Goal: Transaction & Acquisition: Purchase product/service

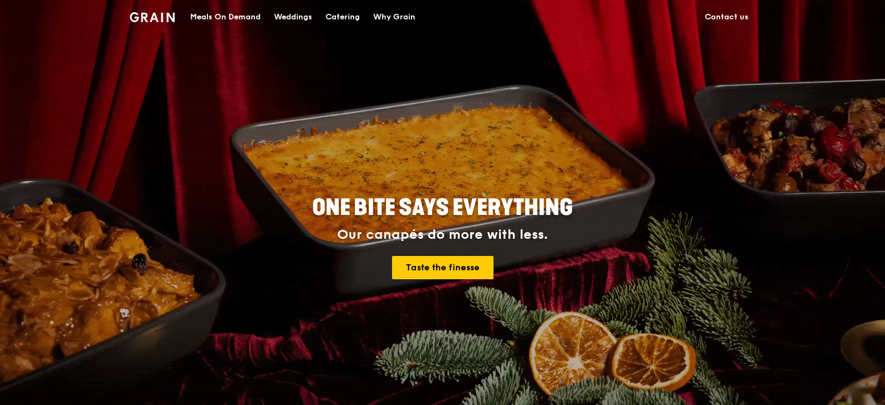
click at [238, 12] on div "Meals On Demand" at bounding box center [225, 17] width 70 height 33
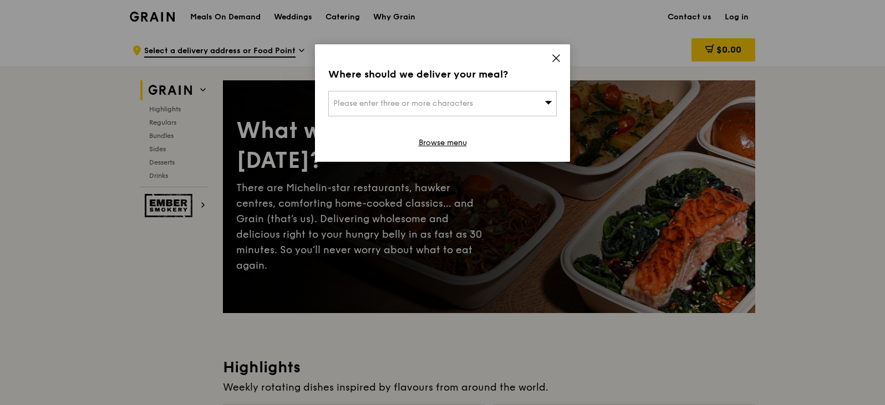
click at [438, 108] on span "Please enter three or more characters" at bounding box center [403, 103] width 140 height 9
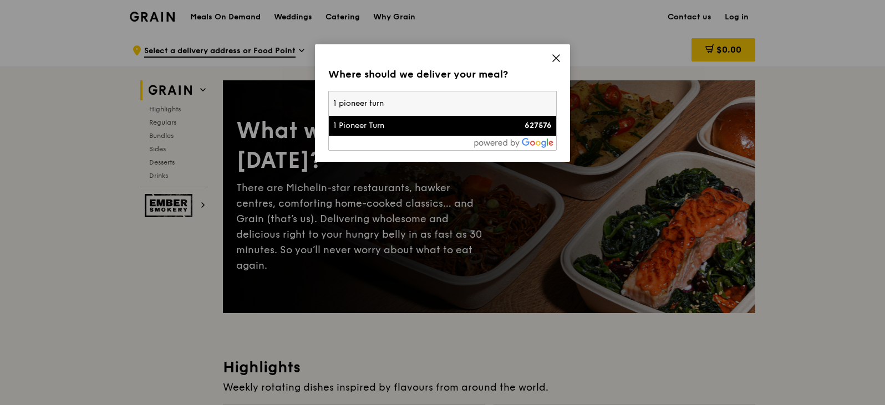
type input "1 pioneer turn"
click at [386, 126] on div "1 Pioneer Turn" at bounding box center [415, 125] width 164 height 11
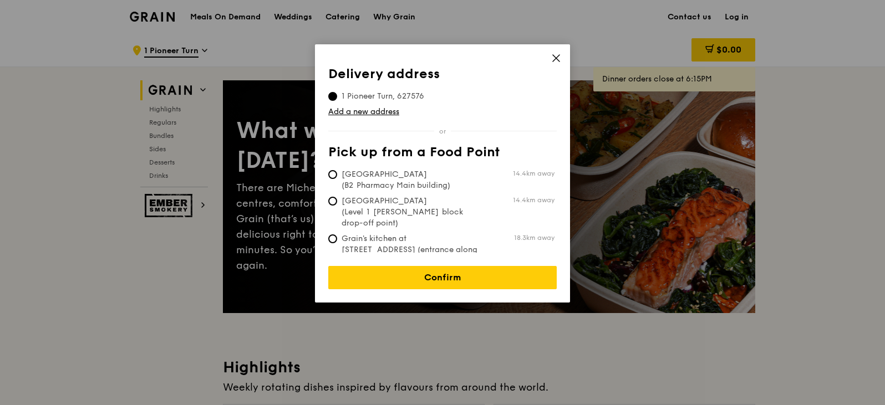
scroll to position [55, 0]
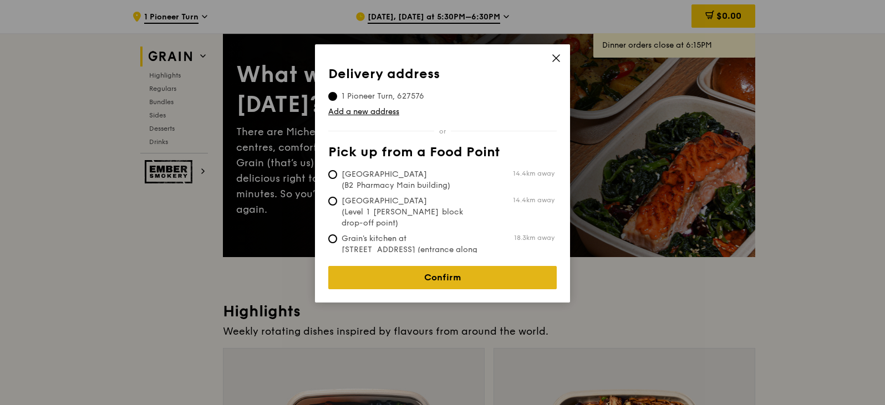
click at [515, 276] on link "Confirm" at bounding box center [442, 277] width 228 height 23
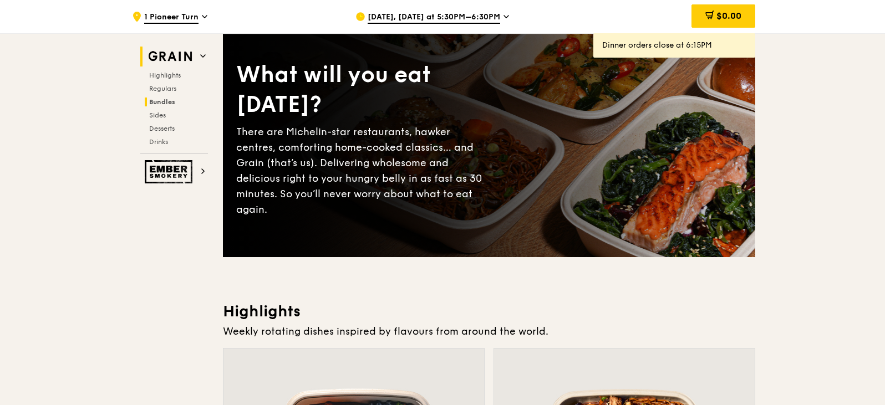
click at [162, 101] on span "Bundles" at bounding box center [162, 102] width 26 height 8
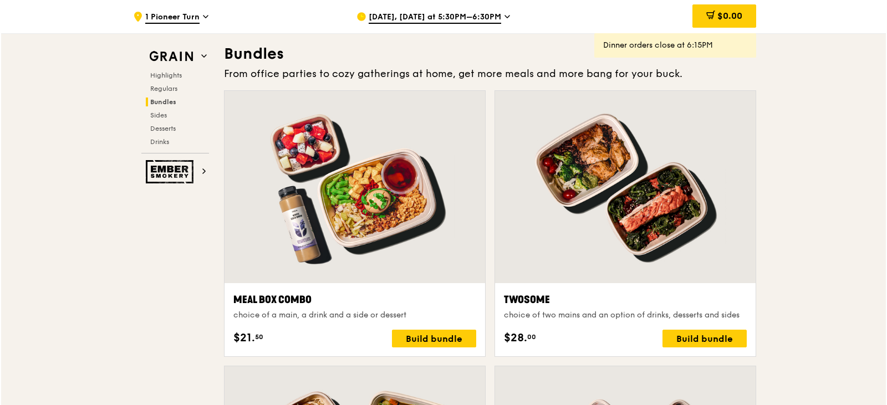
scroll to position [1586, 0]
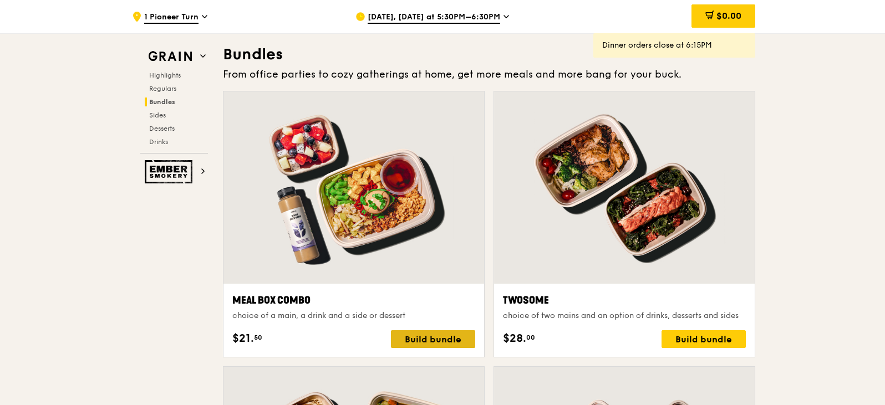
click at [427, 342] on div "Build bundle" at bounding box center [433, 340] width 84 height 18
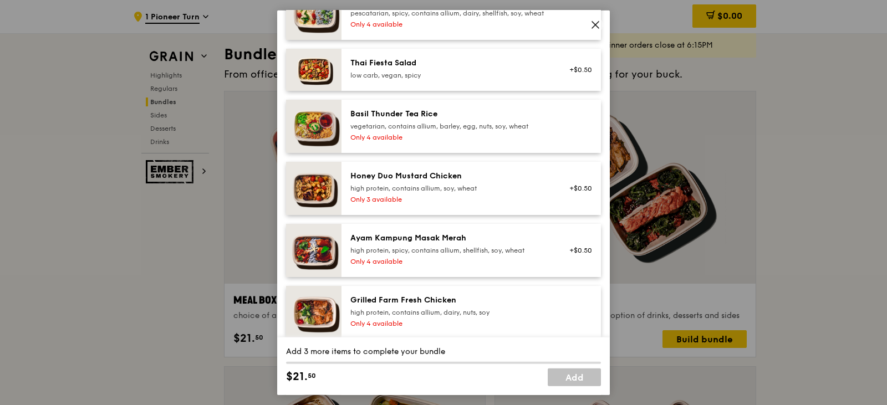
scroll to position [222, 0]
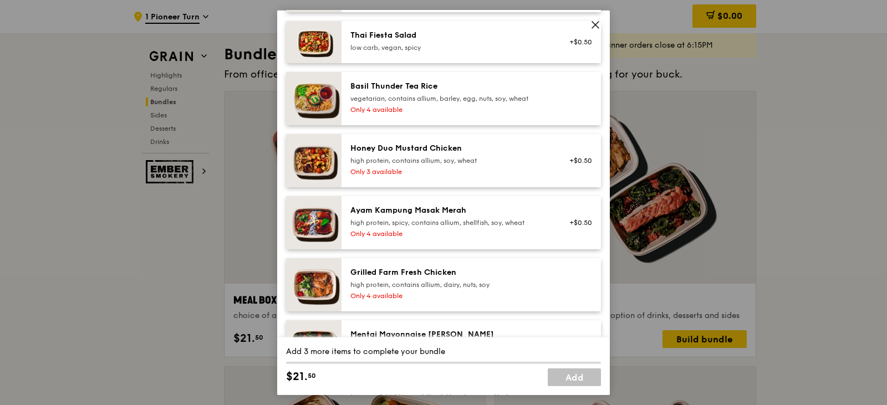
click at [510, 165] on div "high protein, contains allium, soy, wheat" at bounding box center [449, 160] width 199 height 9
click at [467, 311] on div "Grilled Farm Fresh Chicken high protein, contains allium, dairy, nuts, soy Only…" at bounding box center [472, 284] width 260 height 53
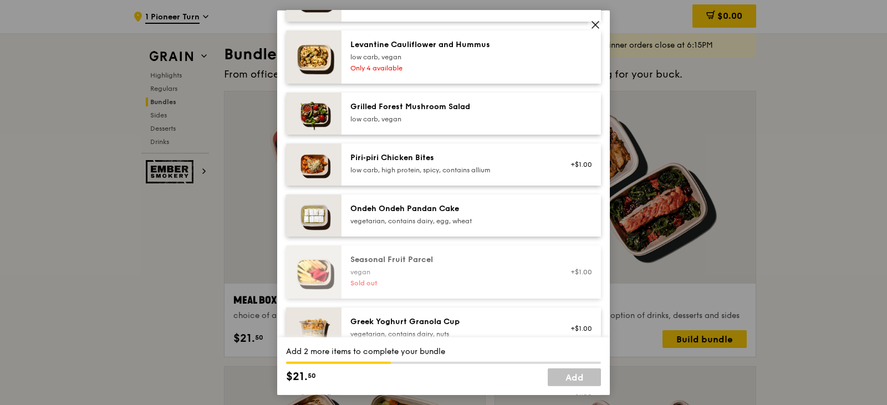
scroll to position [832, 0]
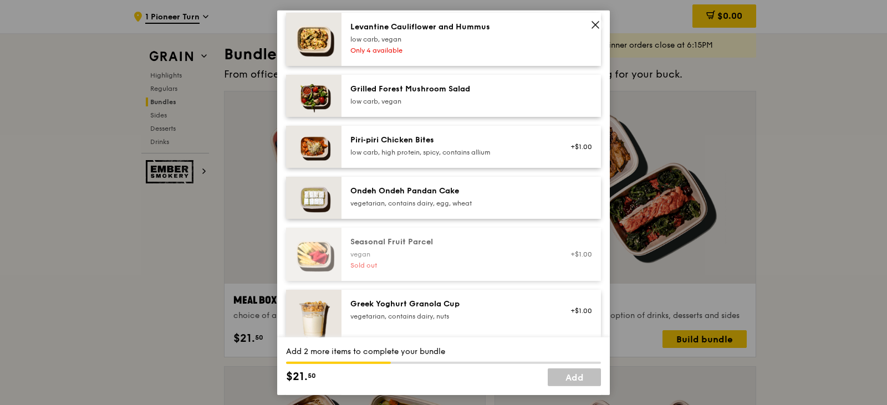
click at [502, 105] on div "low carb, vegan" at bounding box center [449, 100] width 199 height 9
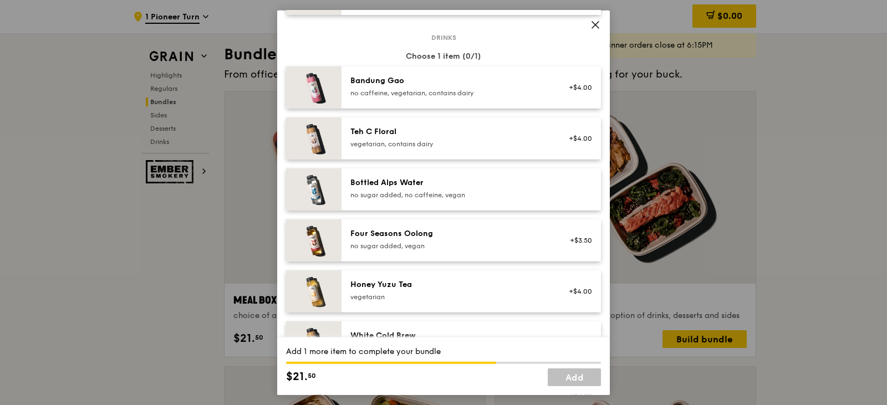
scroll to position [1331, 0]
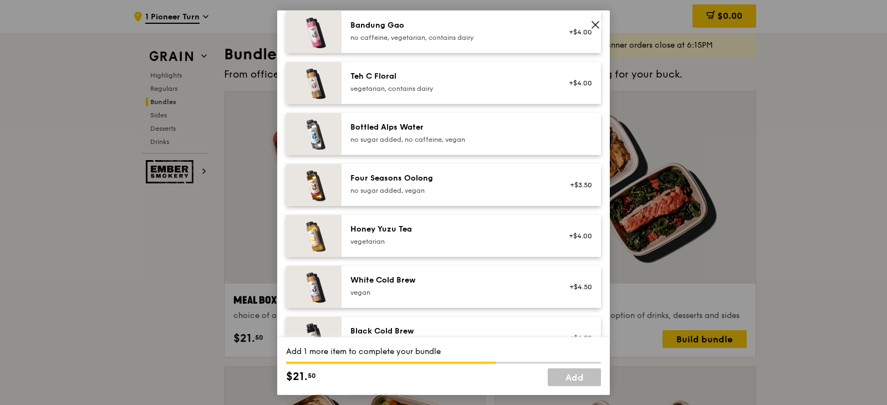
click at [481, 246] on div "vegetarian" at bounding box center [449, 241] width 199 height 9
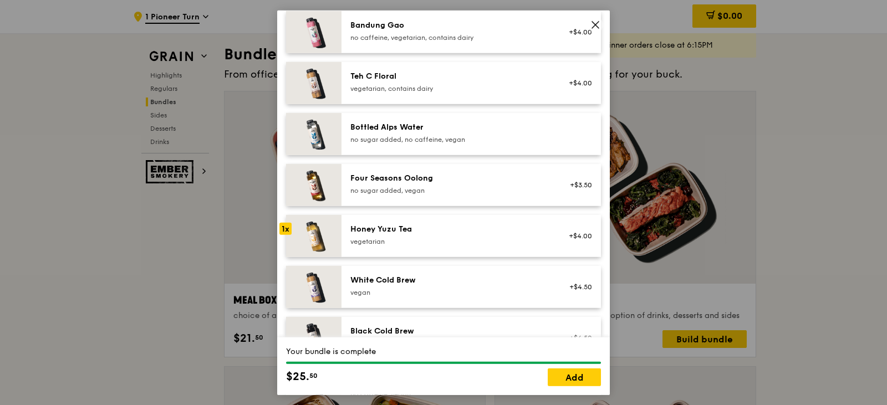
click at [481, 246] on div "vegetarian" at bounding box center [449, 241] width 199 height 9
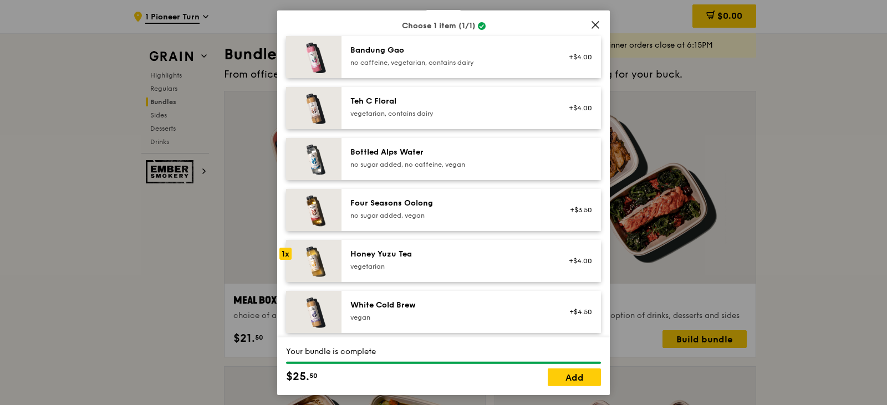
click at [435, 167] on div "Bottled Alps Water no sugar added, no caffeine, vegan" at bounding box center [449, 157] width 199 height 22
click at [585, 377] on link "Add" at bounding box center [574, 378] width 53 height 18
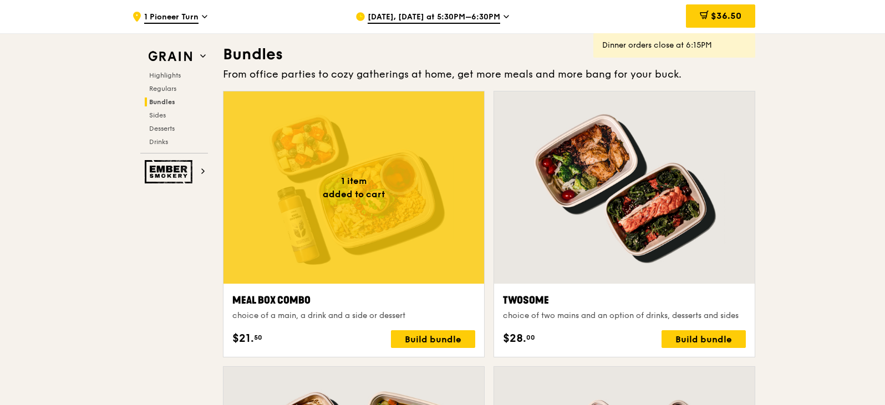
click at [388, 185] on div at bounding box center [353, 188] width 261 height 192
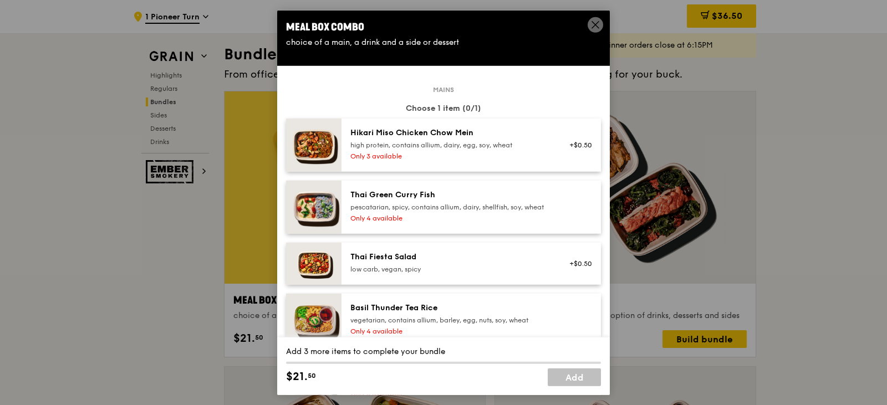
click at [590, 23] on span at bounding box center [596, 25] width 16 height 16
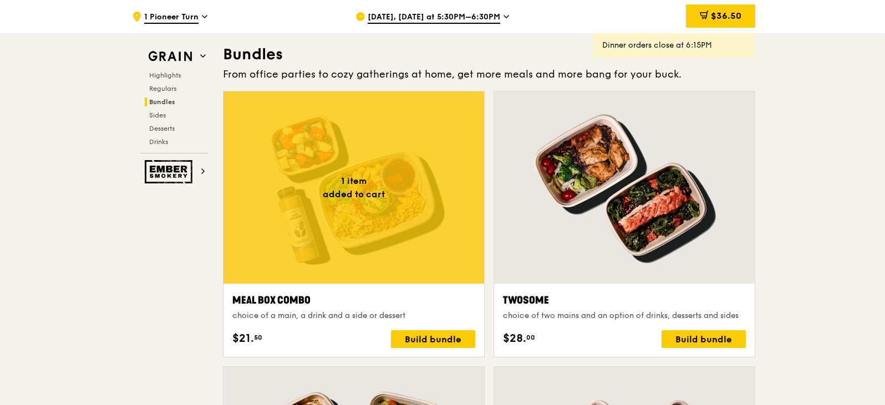
click at [642, 45] on div "Dinner orders close at 6:15PM" at bounding box center [674, 45] width 144 height 11
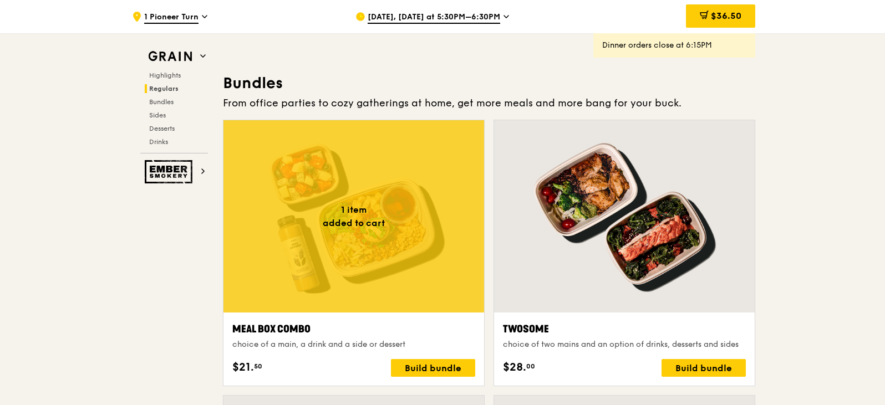
scroll to position [1531, 0]
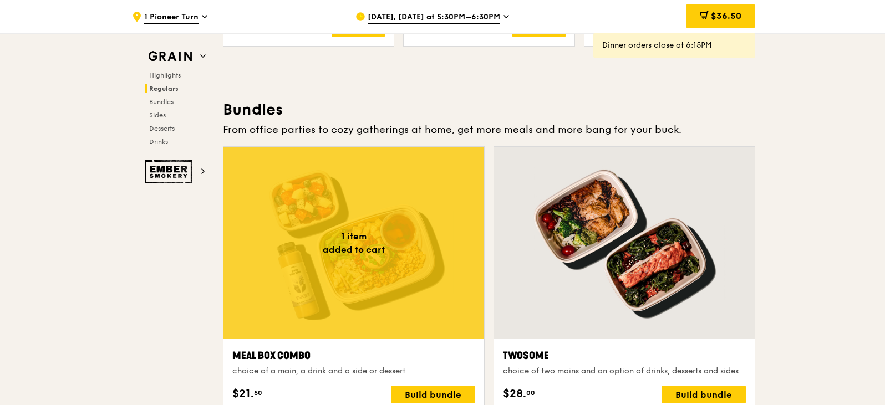
click at [466, 18] on span "Oct 13, Today at 5:30PM–6:30PM" at bounding box center [434, 18] width 133 height 12
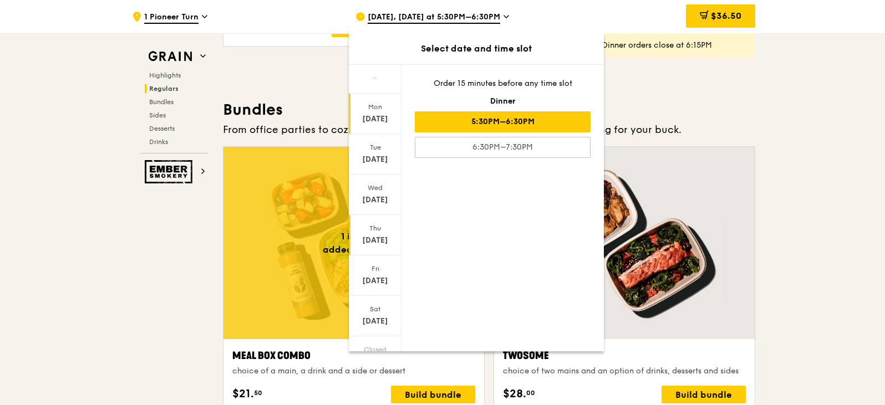
click at [377, 237] on div "Oct 16" at bounding box center [374, 240] width 49 height 11
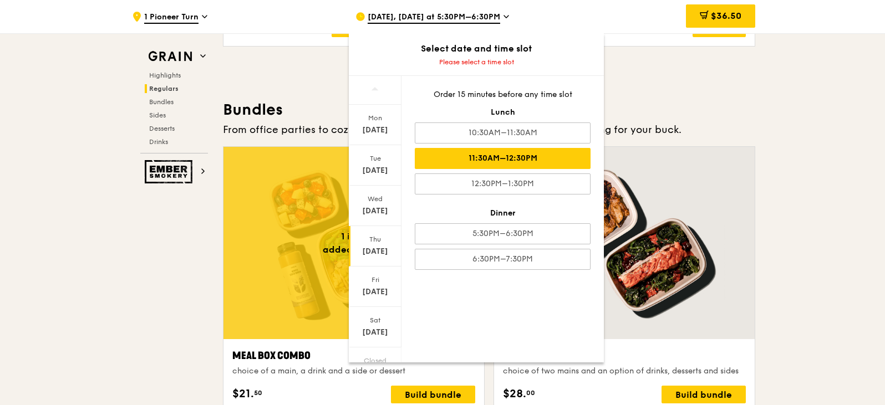
click at [509, 158] on div "11:30AM–12:30PM" at bounding box center [503, 158] width 176 height 21
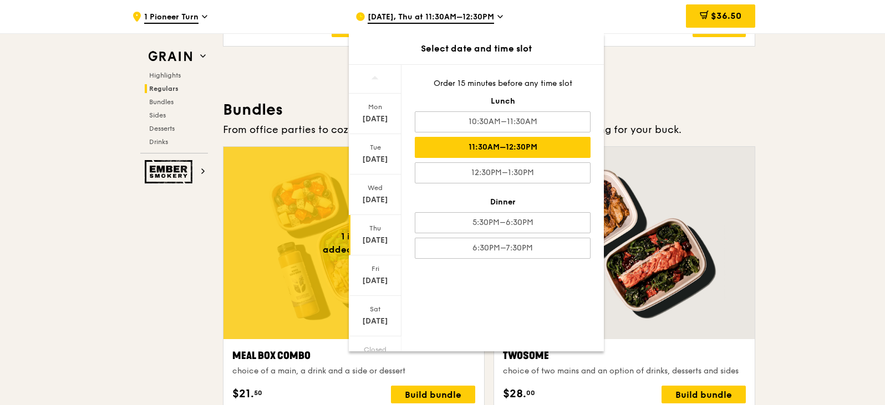
scroll to position [1526, 0]
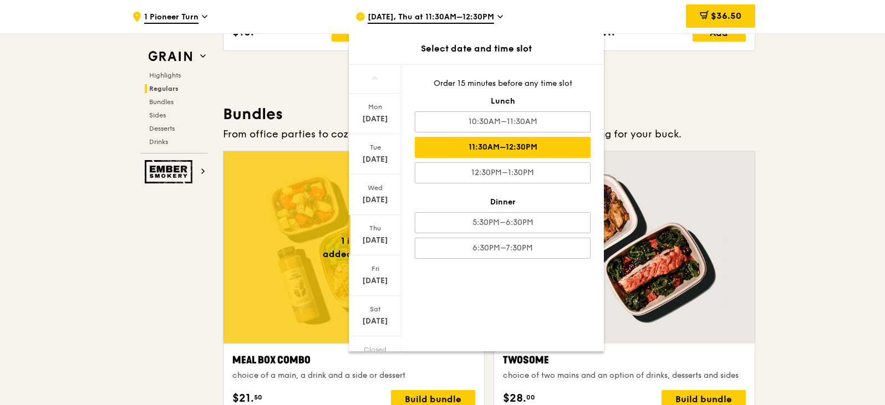
click at [382, 241] on div "Oct 16" at bounding box center [374, 240] width 49 height 11
click at [362, 236] on div "Oct 16" at bounding box center [374, 240] width 49 height 11
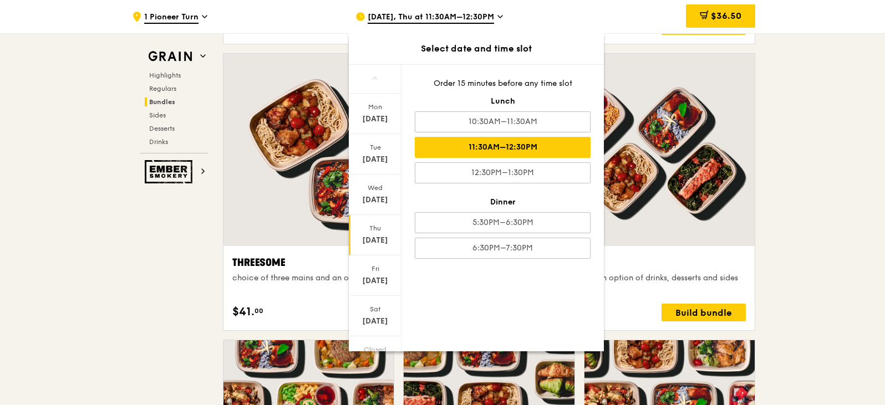
scroll to position [1914, 0]
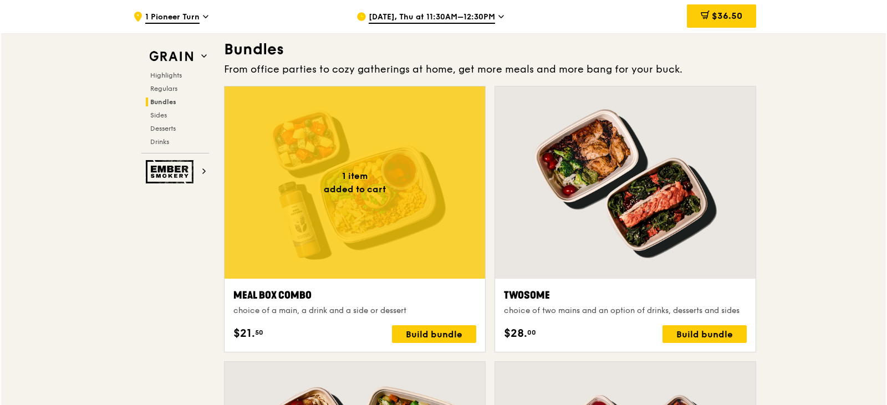
scroll to position [1582, 0]
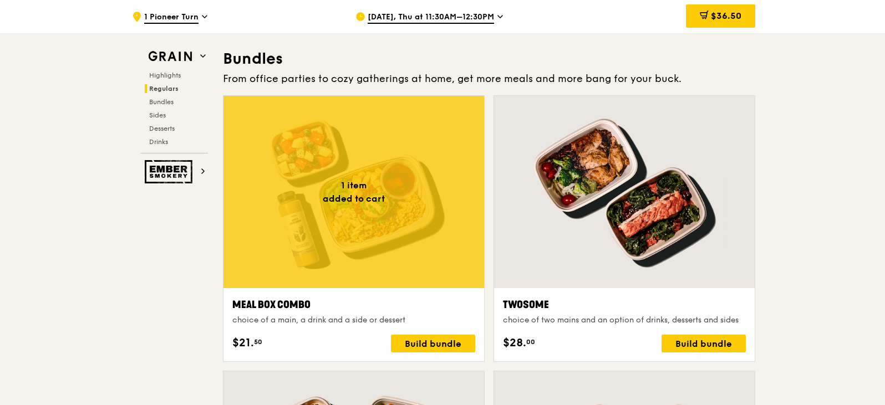
click at [380, 226] on div at bounding box center [353, 192] width 261 height 192
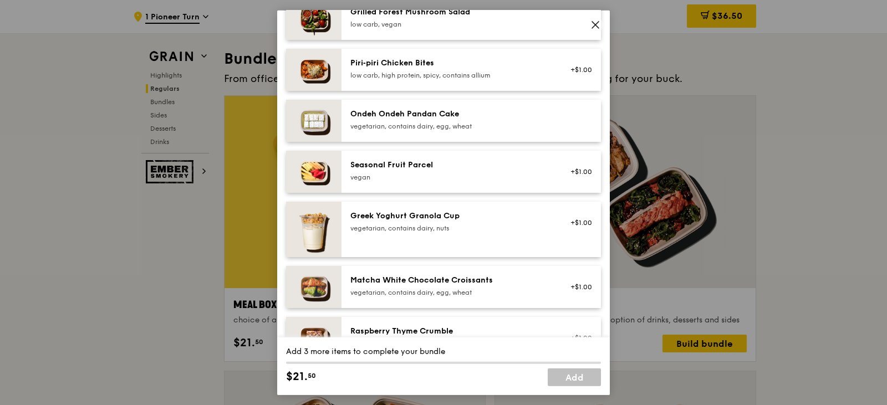
scroll to position [776, 0]
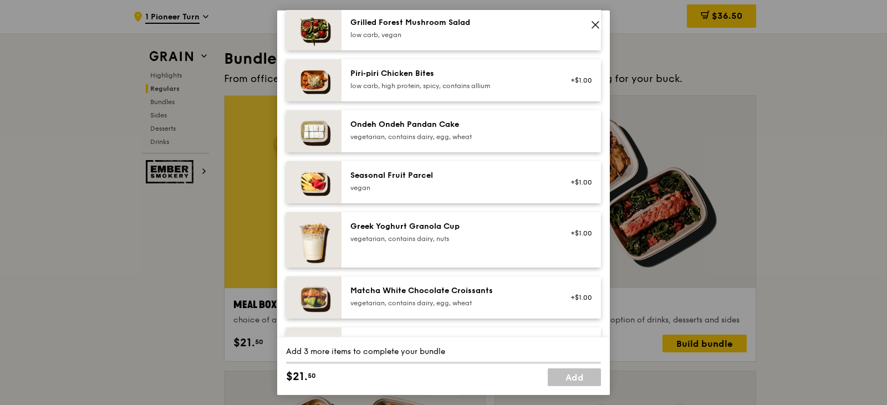
click at [410, 192] on div "vegan" at bounding box center [449, 187] width 199 height 9
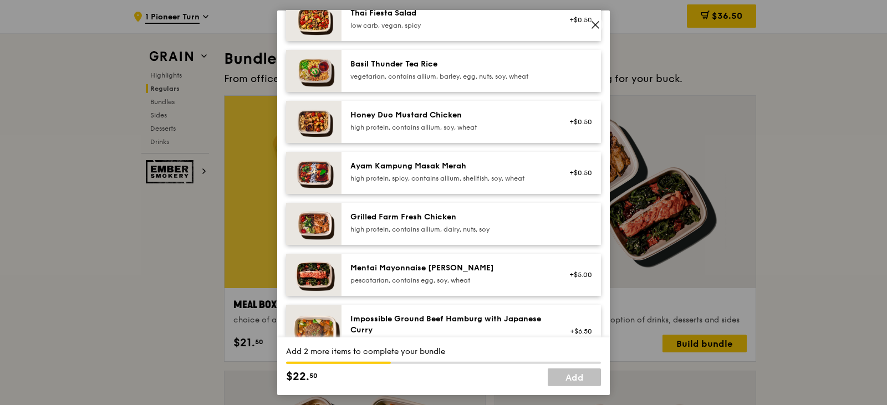
scroll to position [277, 0]
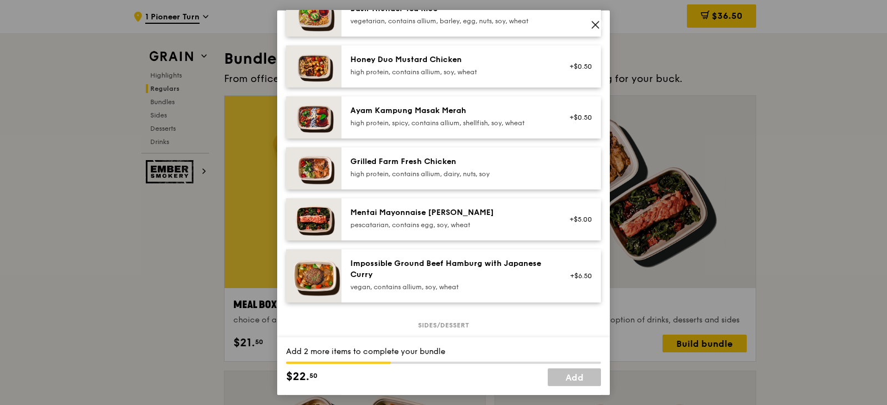
click at [422, 178] on div "high protein, contains allium, dairy, nuts, soy" at bounding box center [449, 173] width 199 height 9
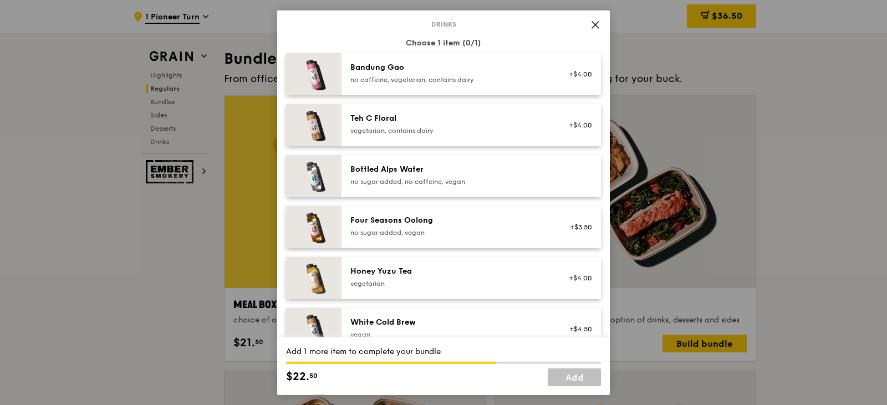
scroll to position [1165, 0]
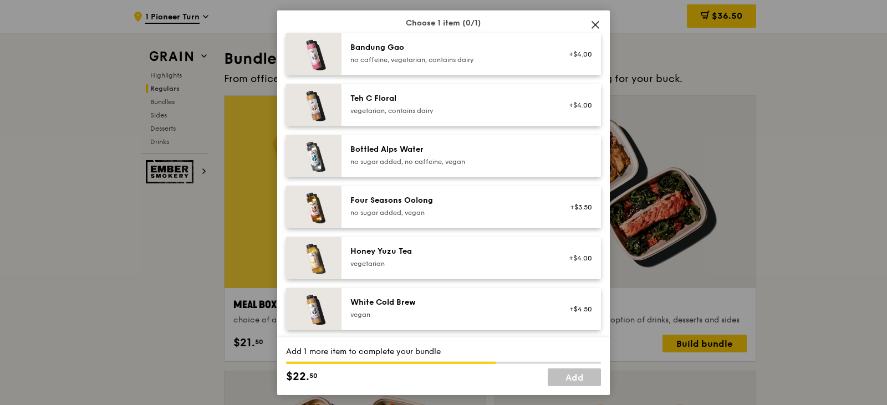
click at [499, 166] on div "no sugar added, no caffeine, vegan" at bounding box center [449, 161] width 199 height 9
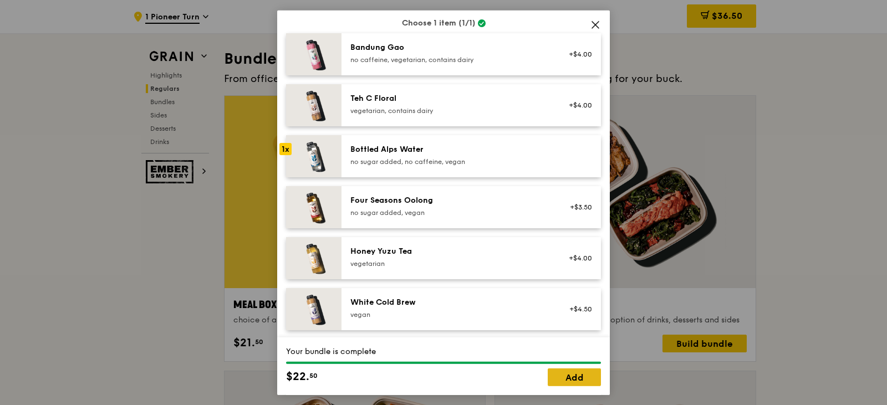
click at [577, 379] on link "Add" at bounding box center [574, 378] width 53 height 18
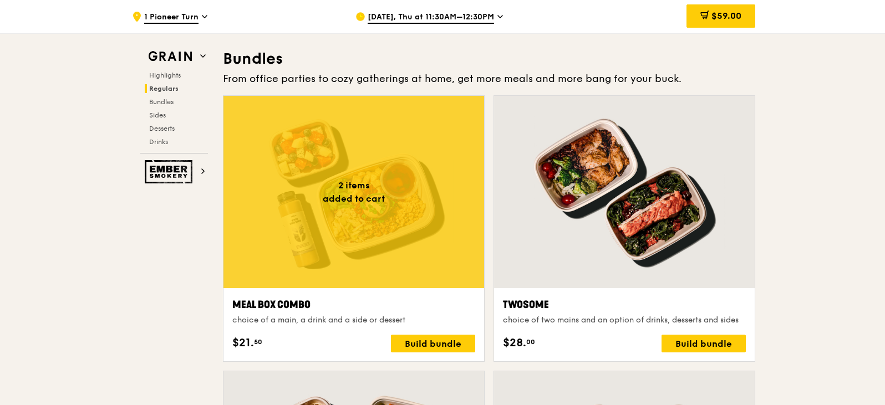
click at [430, 155] on div at bounding box center [353, 192] width 261 height 192
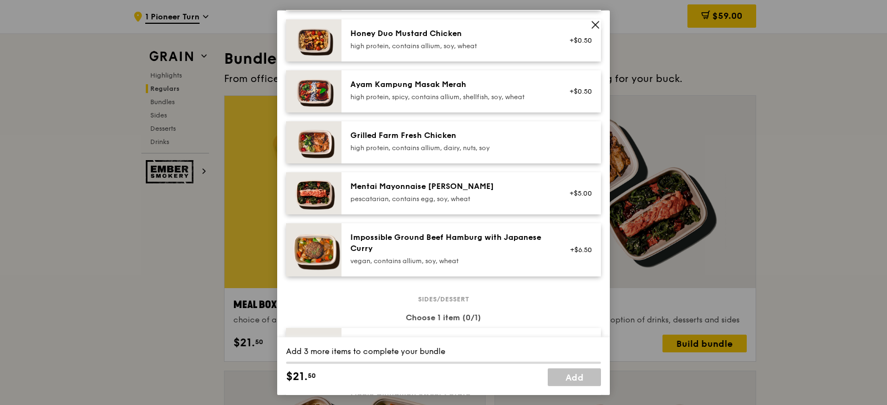
scroll to position [333, 0]
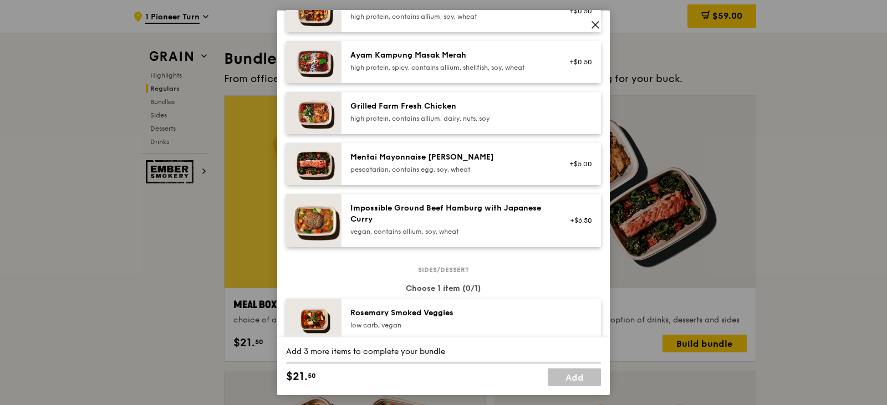
click at [431, 172] on div "Mentai Mayonnaise Aburi Salmon pescatarian, contains egg, soy, wheat" at bounding box center [449, 162] width 199 height 22
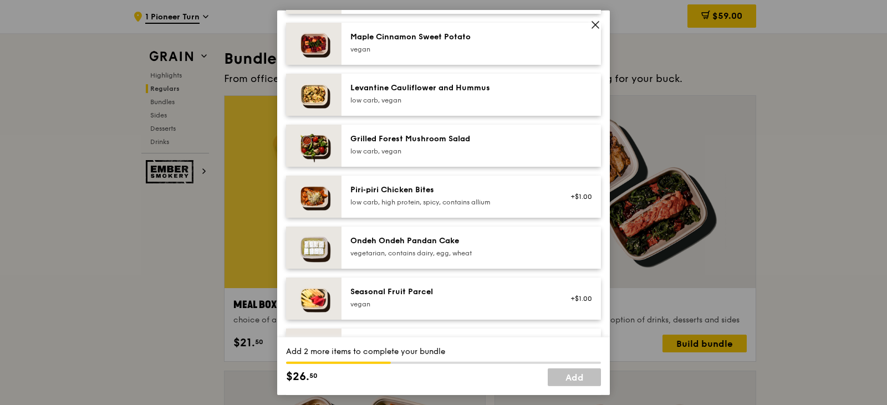
scroll to position [665, 0]
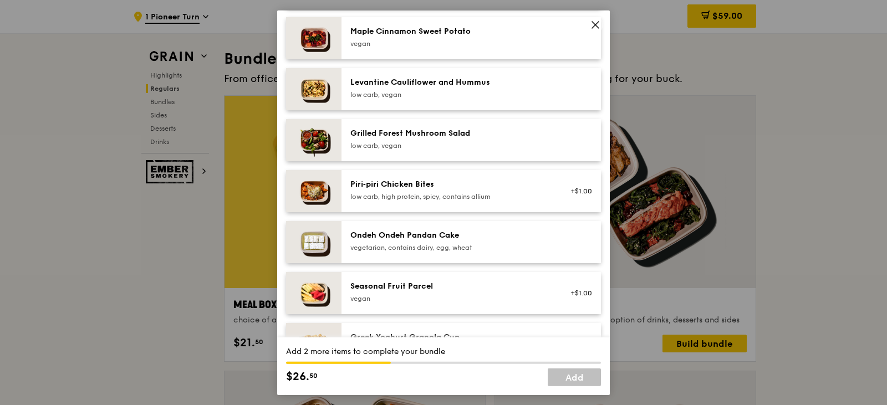
click at [428, 292] on div "Seasonal Fruit Parcel" at bounding box center [449, 286] width 199 height 11
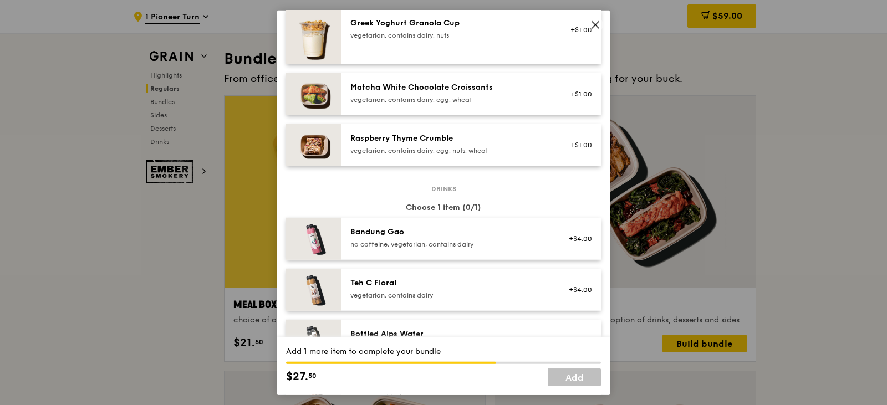
scroll to position [1054, 0]
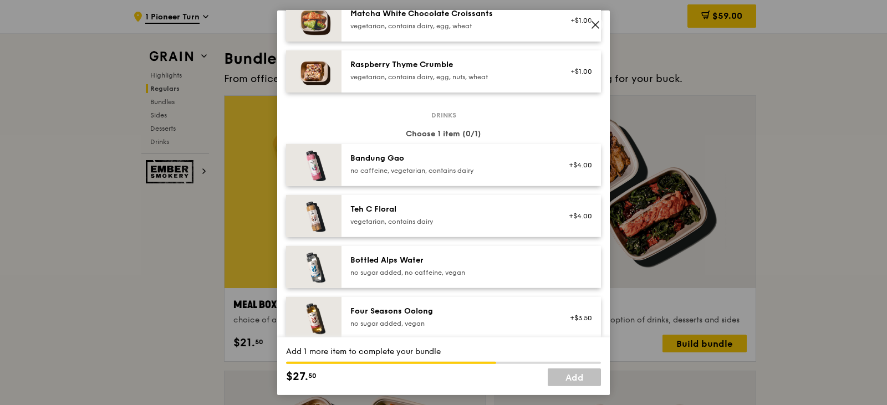
click at [425, 277] on div "no sugar added, no caffeine, vegan" at bounding box center [449, 272] width 199 height 9
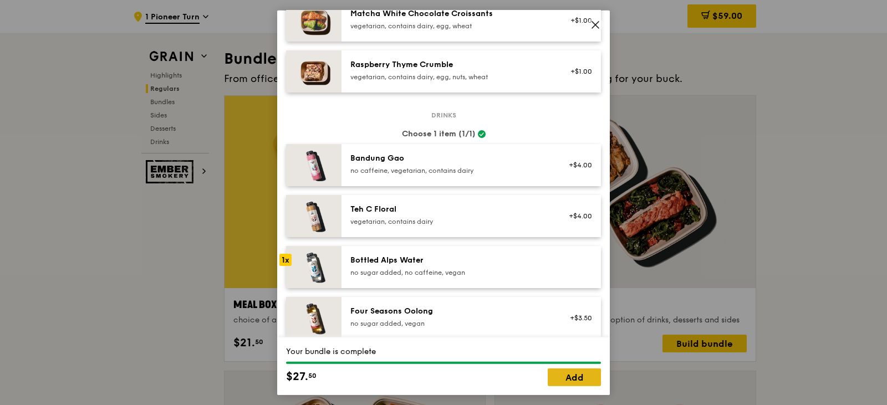
click at [568, 378] on link "Add" at bounding box center [574, 378] width 53 height 18
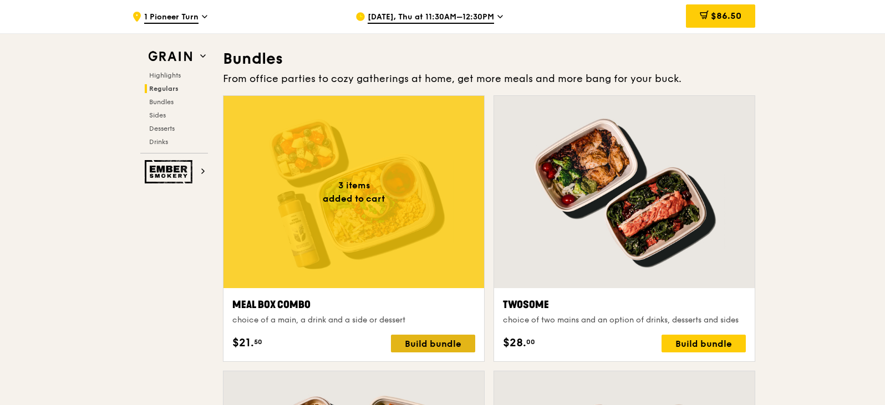
click at [435, 342] on div "Build bundle" at bounding box center [433, 344] width 84 height 18
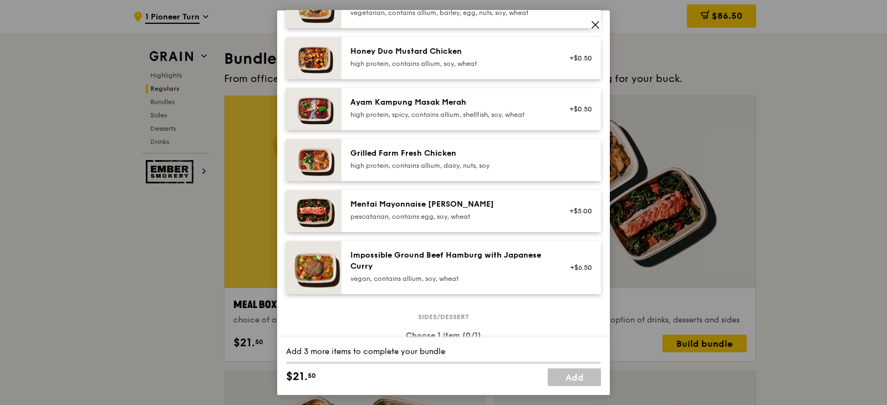
scroll to position [333, 0]
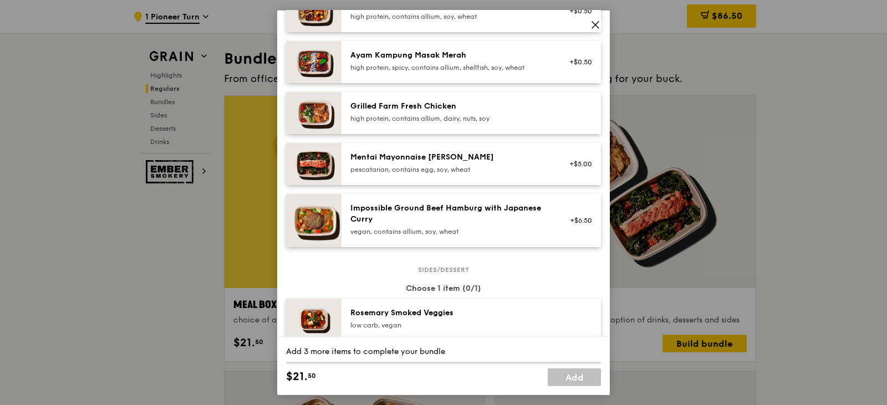
click at [445, 162] on div "Mentai Mayonnaise [PERSON_NAME]" at bounding box center [449, 156] width 199 height 11
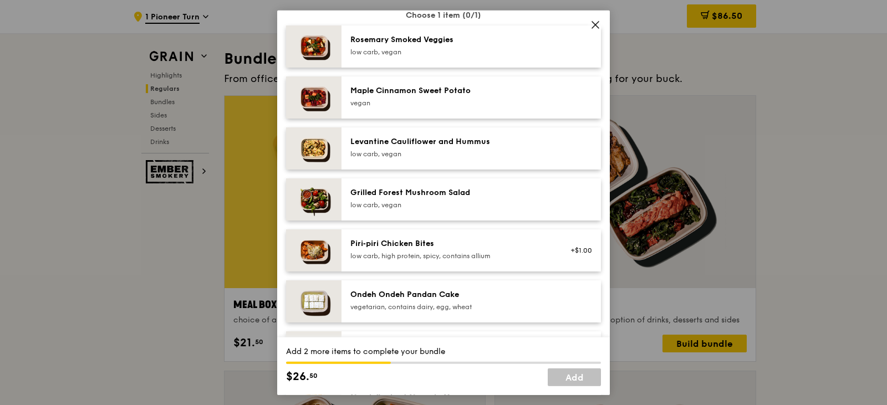
scroll to position [721, 0]
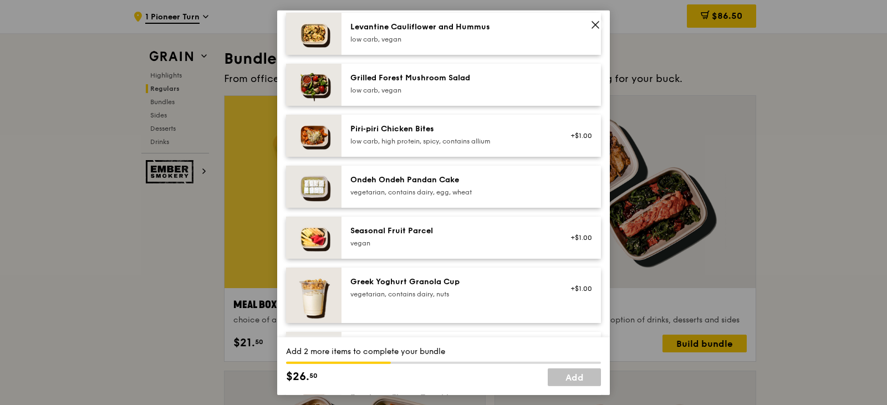
click at [435, 247] on div "vegan" at bounding box center [449, 242] width 199 height 9
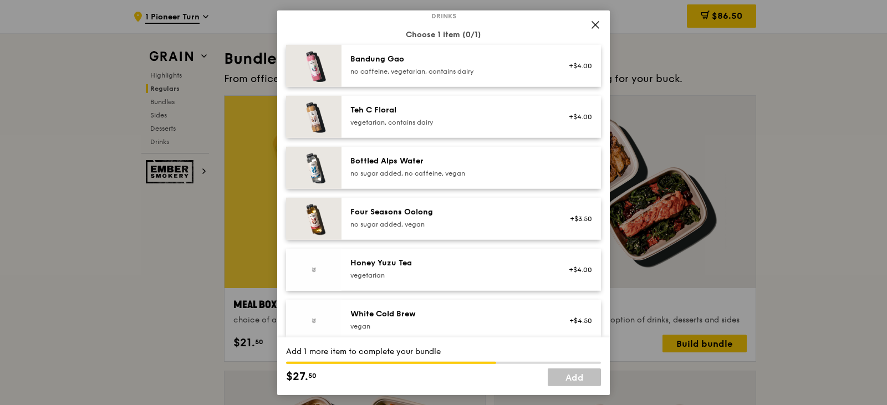
scroll to position [1165, 0]
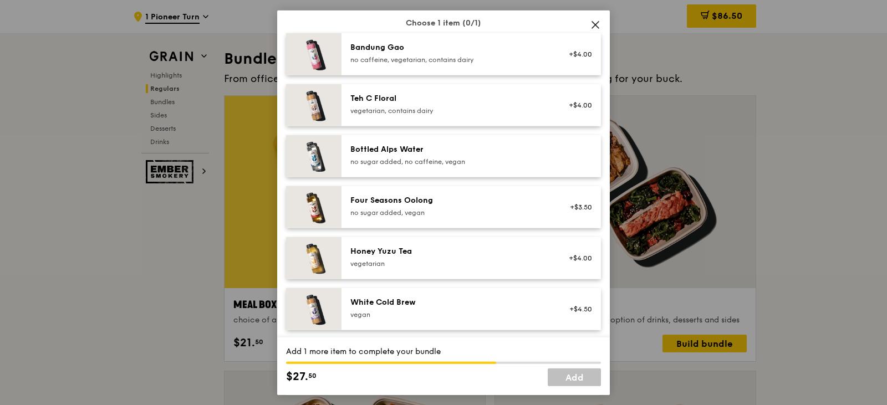
click at [436, 155] on div "Bottled Alps Water" at bounding box center [449, 149] width 199 height 11
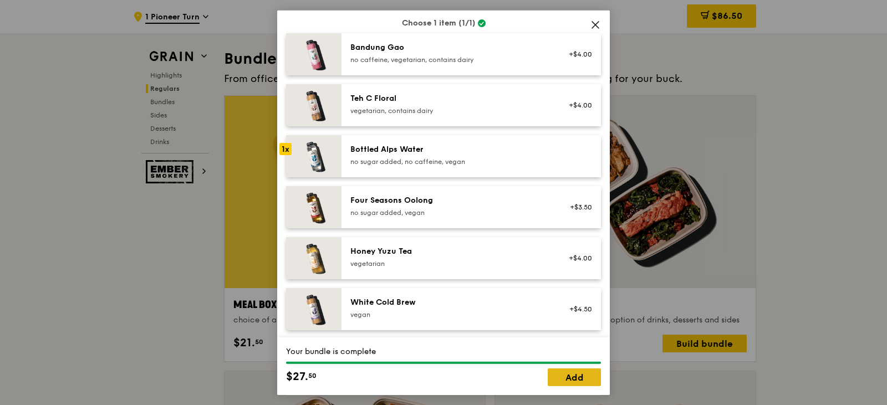
click at [567, 382] on link "Add" at bounding box center [574, 378] width 53 height 18
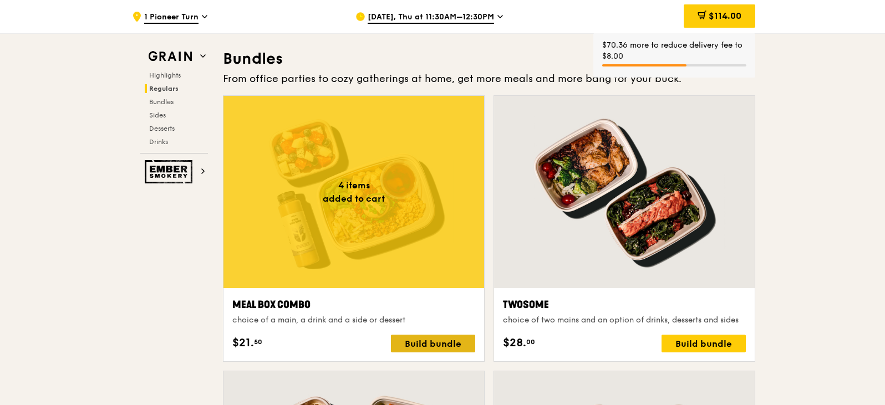
click at [432, 343] on div "Build bundle" at bounding box center [433, 344] width 84 height 18
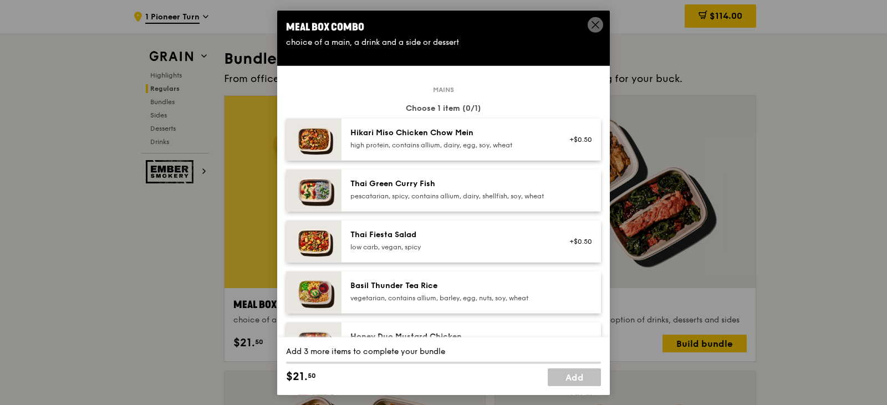
click at [453, 148] on div "high protein, contains allium, dairy, egg, soy, wheat" at bounding box center [449, 144] width 199 height 9
click at [311, 146] on img at bounding box center [313, 139] width 55 height 42
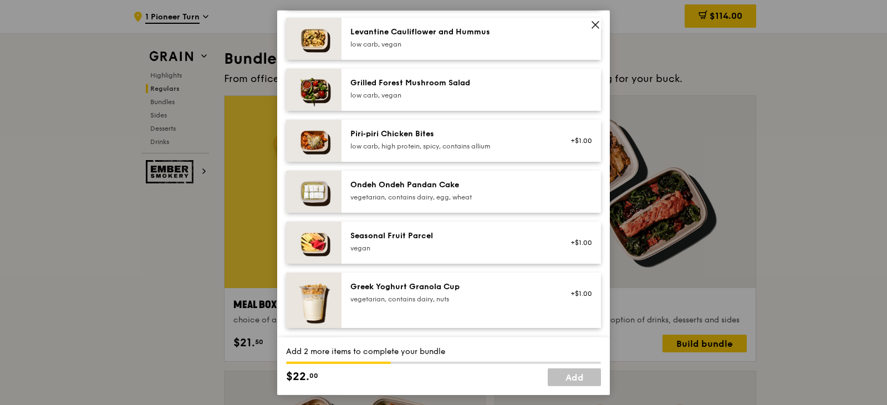
scroll to position [776, 0]
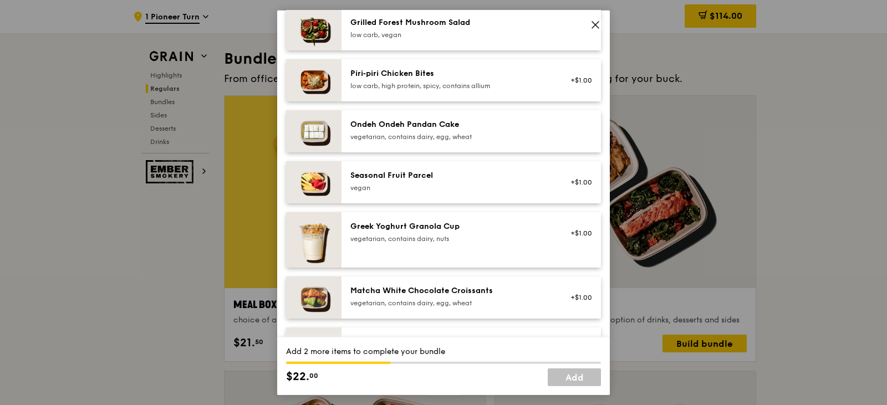
click at [431, 192] on div "vegan" at bounding box center [449, 187] width 199 height 9
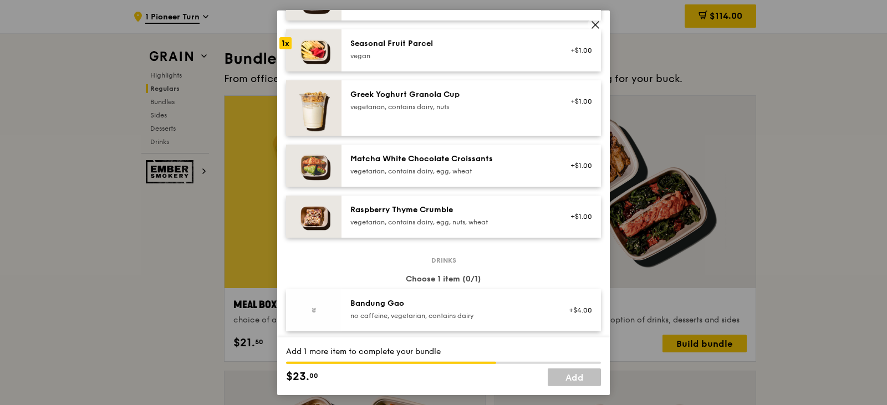
scroll to position [1054, 0]
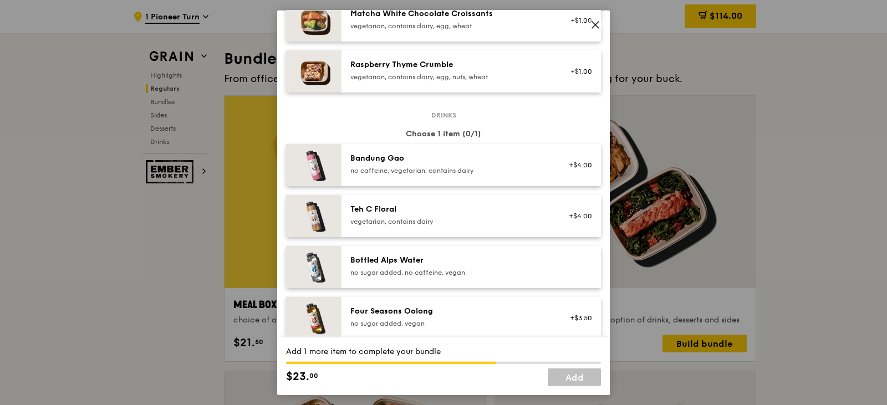
click at [507, 288] on div "Bottled Alps Water no sugar added, no caffeine, vegan" at bounding box center [472, 267] width 260 height 42
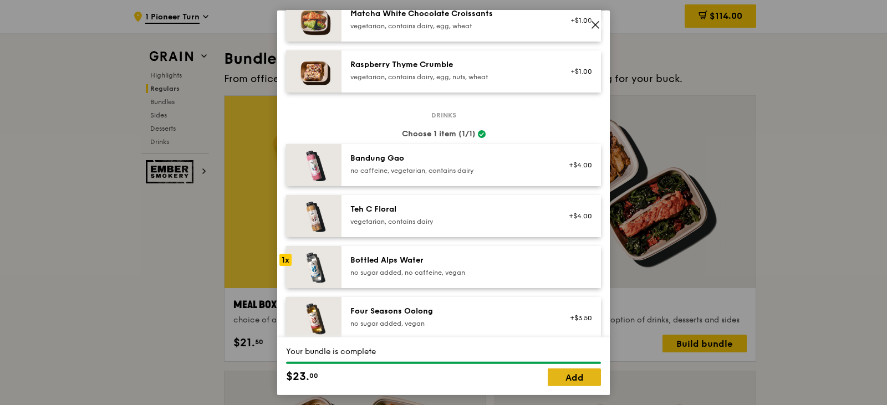
click at [589, 385] on link "Add" at bounding box center [574, 378] width 53 height 18
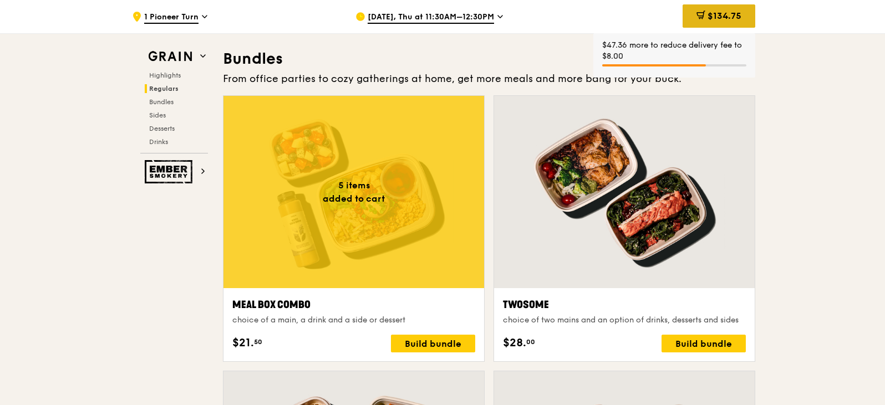
click at [717, 10] on div "$134.75" at bounding box center [719, 15] width 73 height 23
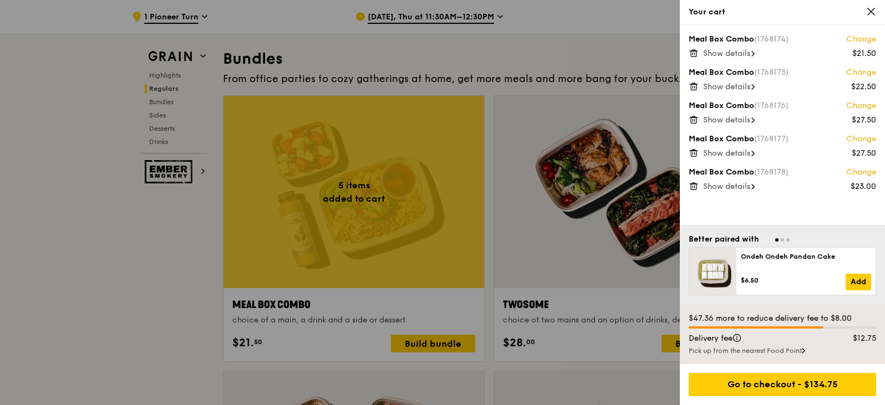
click at [734, 53] on span "Show details" at bounding box center [726, 53] width 47 height 9
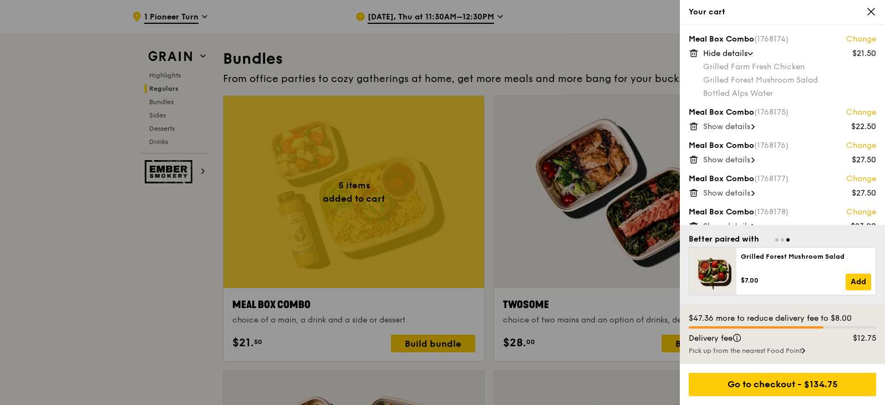
click at [846, 37] on link "Change" at bounding box center [861, 39] width 30 height 11
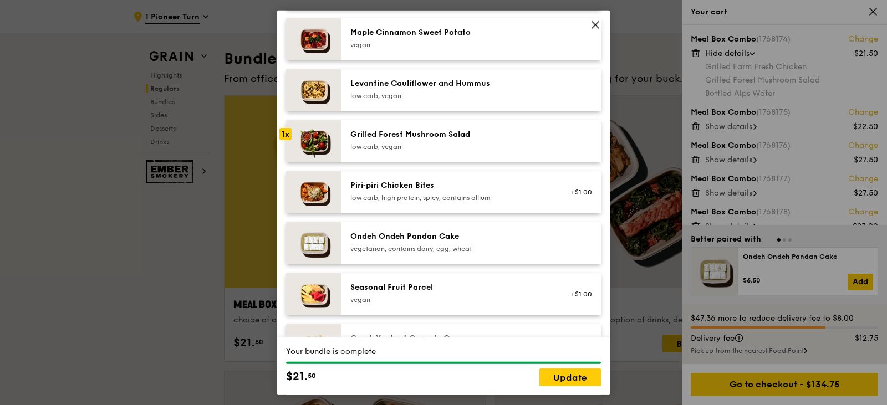
scroll to position [665, 0]
click at [475, 292] on div "Seasonal Fruit Parcel" at bounding box center [449, 286] width 199 height 11
drag, startPoint x: 567, startPoint y: 381, endPoint x: 527, endPoint y: 126, distance: 257.6
click at [556, 98] on div "Mains Choose 1 item (1/1) Thai Green Curry Fish pescatarian, spicy, contains al…" at bounding box center [443, 224] width 333 height 1649
click at [516, 148] on div "Grilled Forest Mushroom Salad low carb, vegan" at bounding box center [449, 139] width 199 height 22
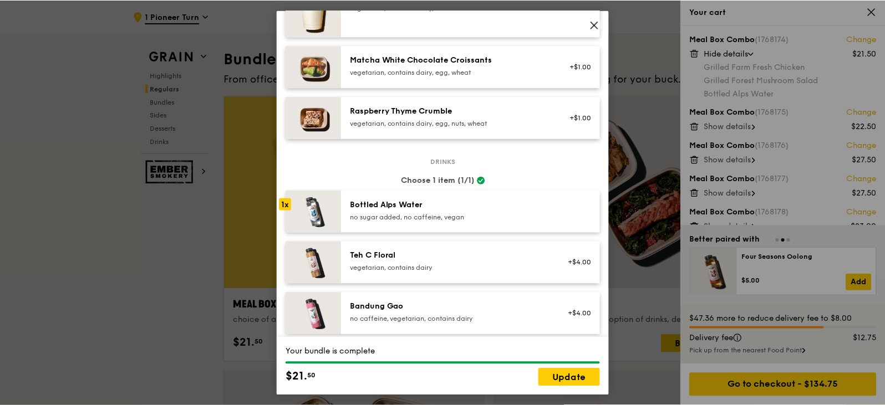
scroll to position [1165, 0]
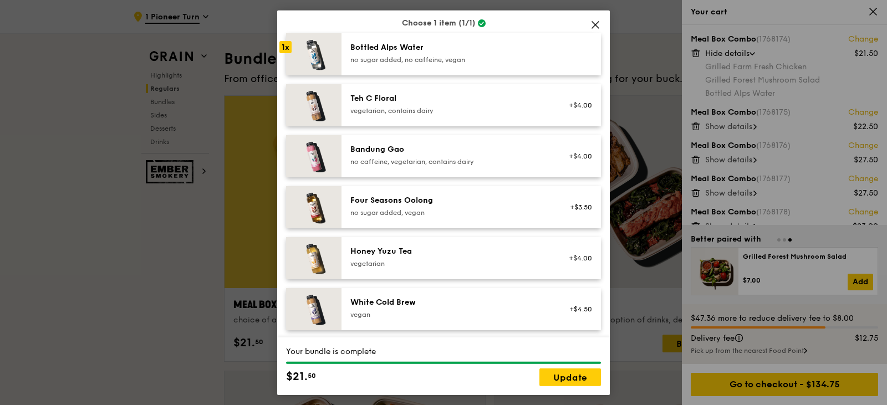
click at [578, 27] on div "Choose 1 item (1/1)" at bounding box center [443, 22] width 315 height 11
click at [594, 26] on icon at bounding box center [596, 24] width 10 height 10
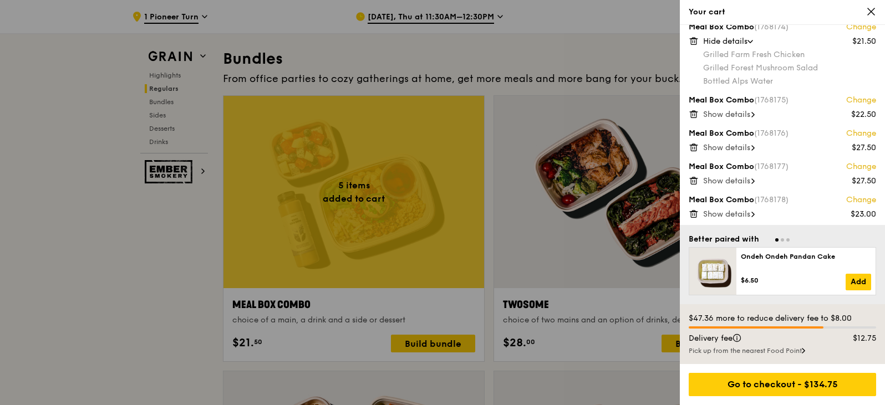
scroll to position [15, 0]
click at [753, 35] on div "Hide details" at bounding box center [789, 38] width 173 height 11
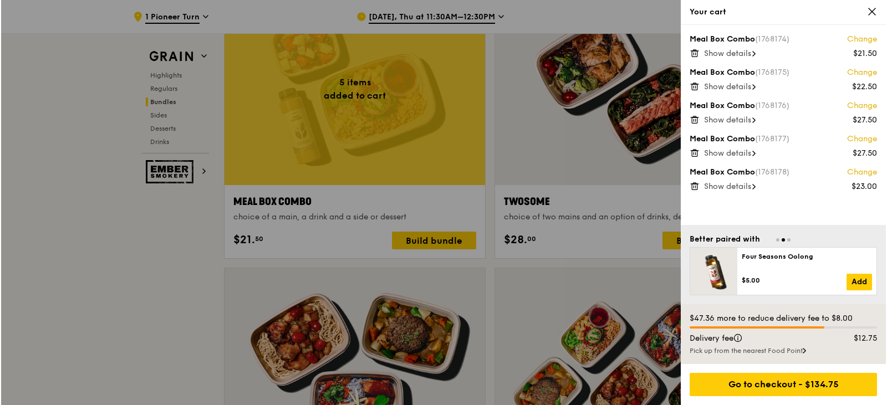
scroll to position [1692, 0]
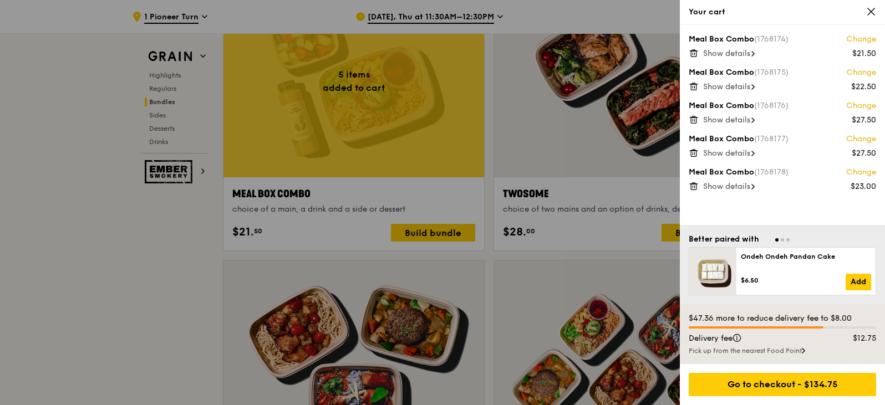
click at [416, 232] on div at bounding box center [442, 202] width 885 height 405
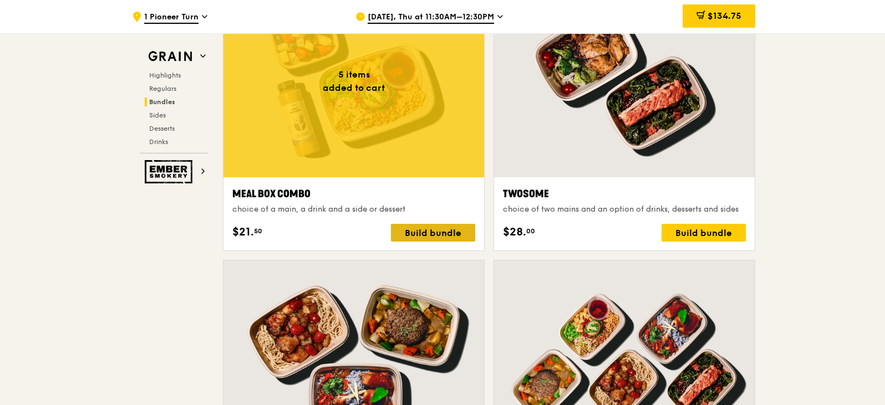
click at [420, 233] on div "Build bundle" at bounding box center [433, 233] width 84 height 18
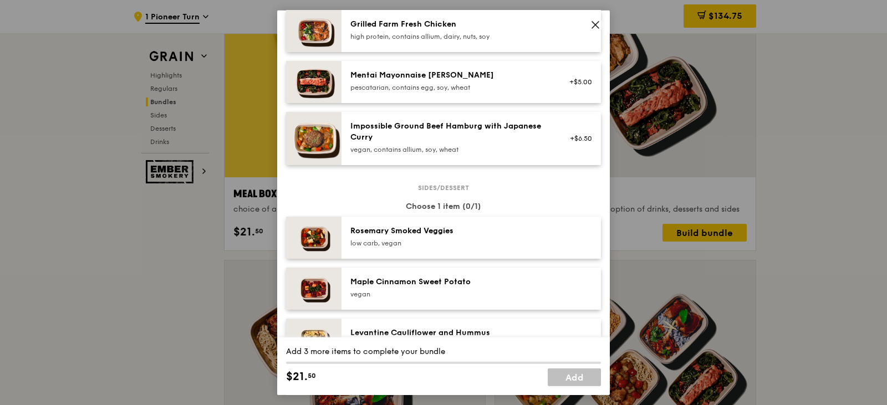
scroll to position [444, 0]
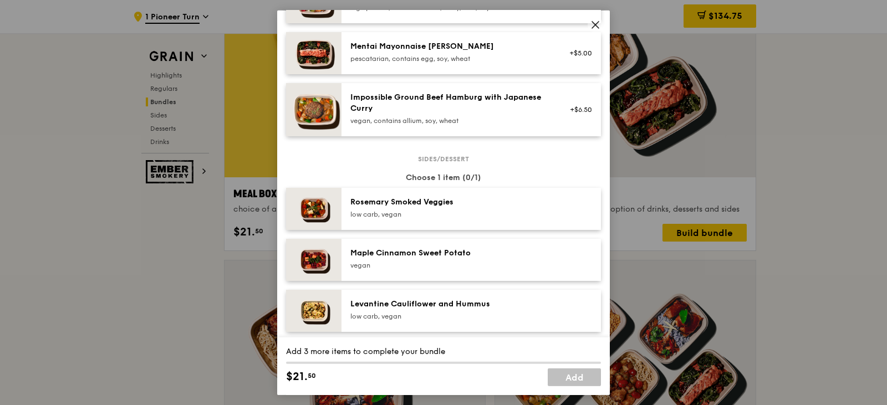
drag, startPoint x: 547, startPoint y: 117, endPoint x: 547, endPoint y: 196, distance: 78.7
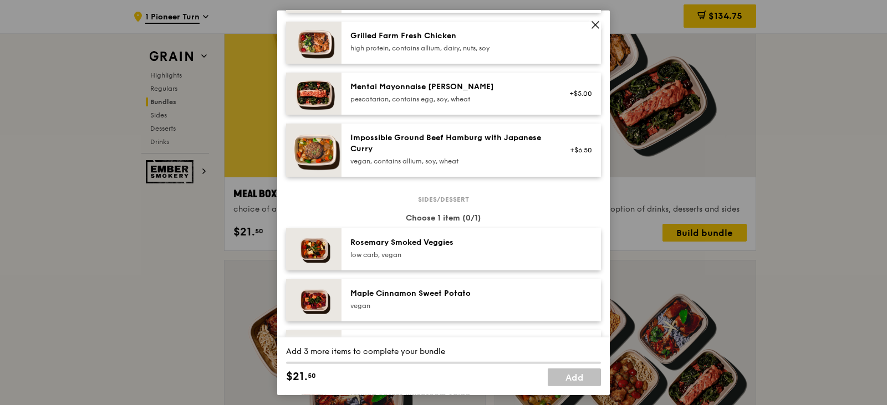
scroll to position [333, 0]
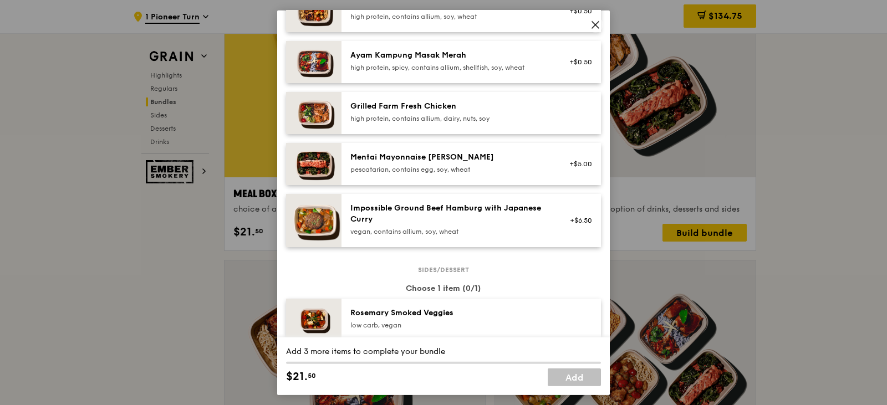
click at [477, 123] on div "high protein, contains allium, dairy, nuts, soy" at bounding box center [449, 118] width 199 height 9
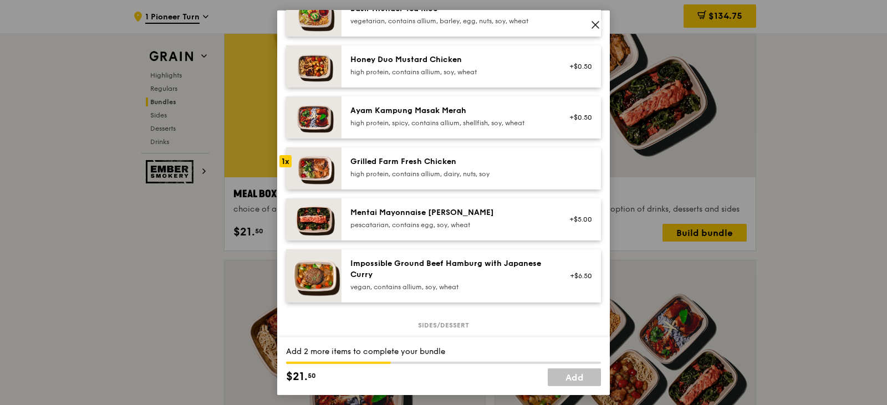
click at [480, 76] on div "high protein, contains allium, soy, wheat" at bounding box center [449, 71] width 199 height 9
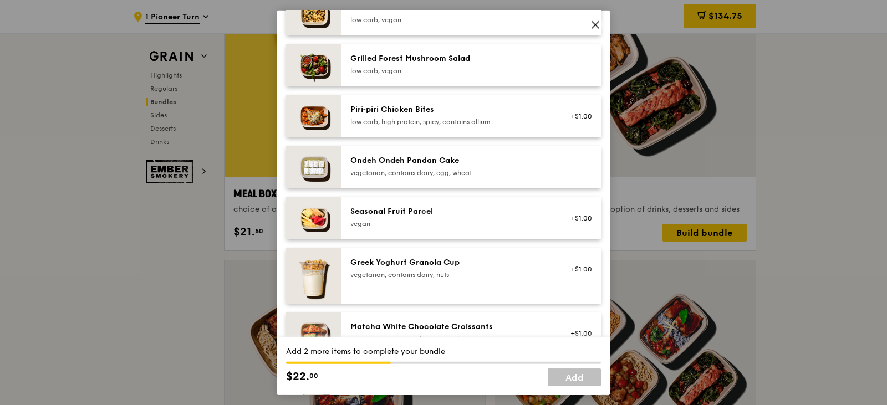
scroll to position [721, 0]
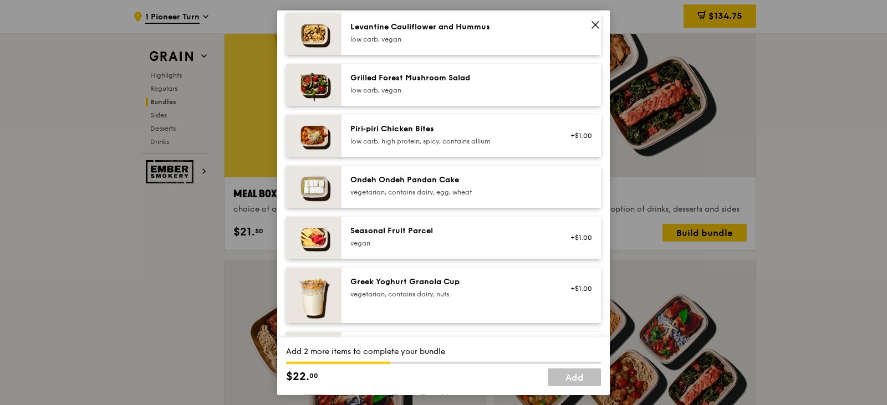
click at [433, 83] on div "Grilled Forest Mushroom Salad" at bounding box center [449, 77] width 199 height 11
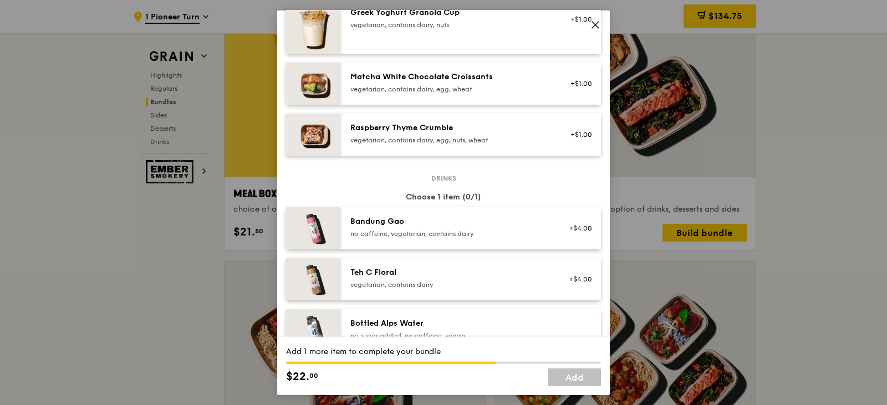
scroll to position [1109, 0]
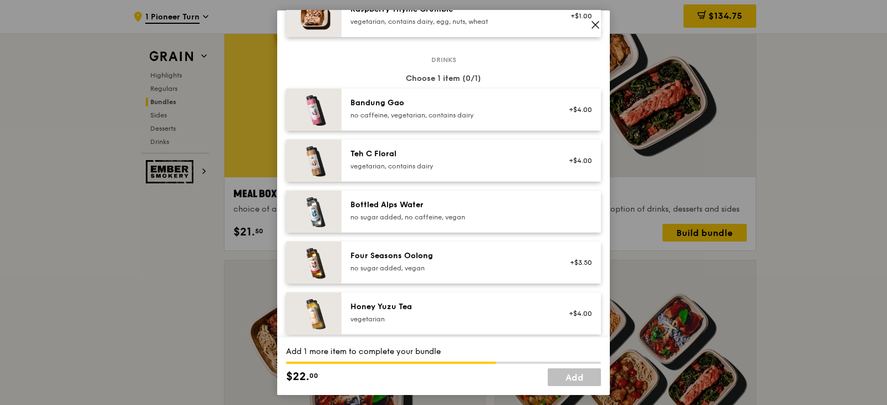
click at [444, 221] on div "Bottled Alps Water no sugar added, no caffeine, vegan" at bounding box center [449, 210] width 199 height 22
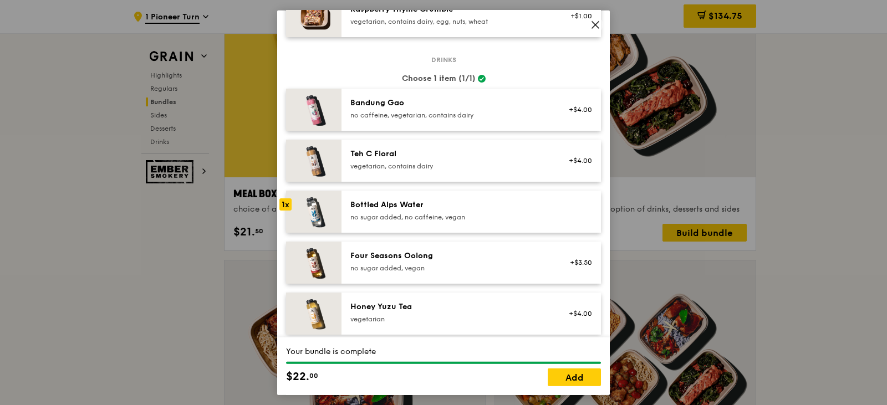
click at [567, 387] on div "Your bundle is complete $22. 00 Add" at bounding box center [443, 367] width 333 height 58
click at [568, 374] on link "Add" at bounding box center [574, 378] width 53 height 18
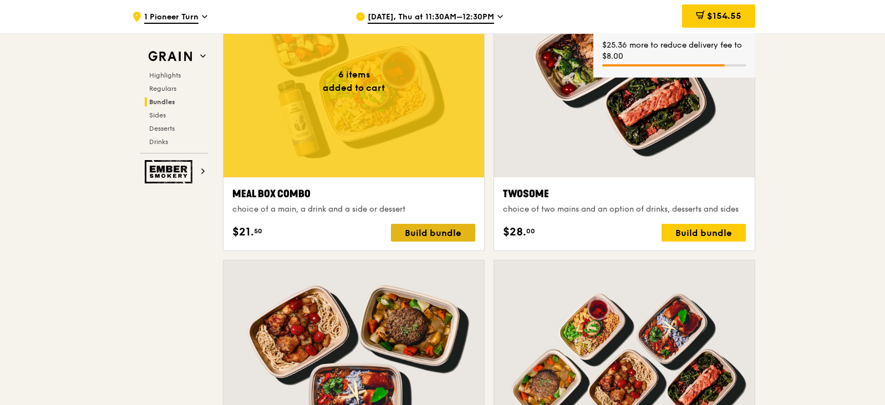
click at [431, 235] on div "Build bundle" at bounding box center [433, 233] width 84 height 18
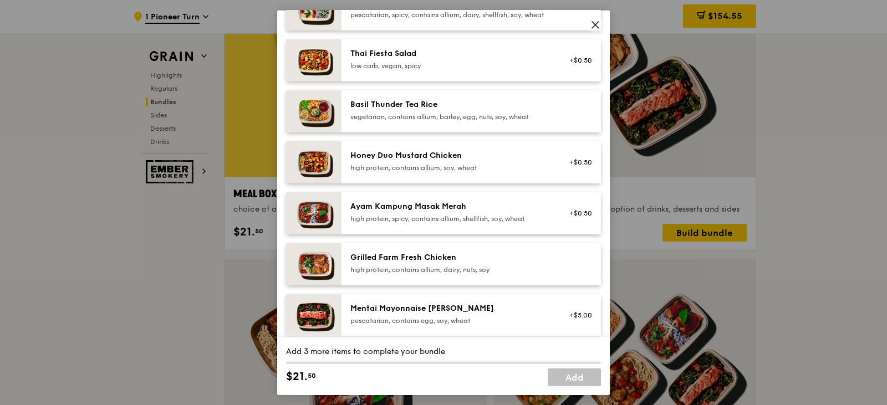
scroll to position [222, 0]
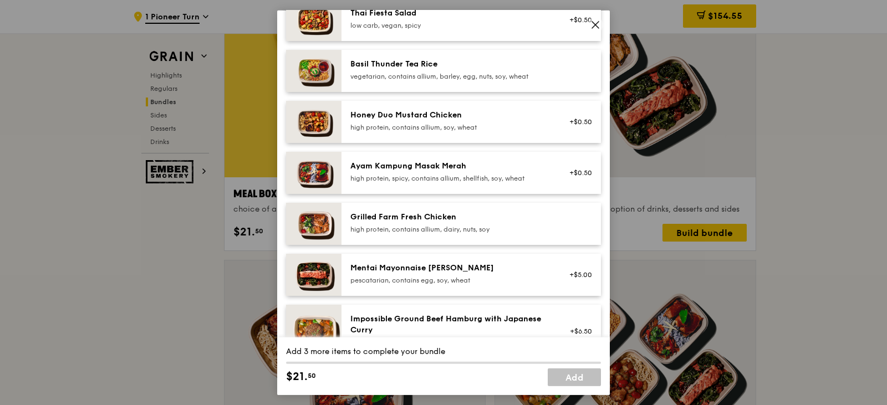
click at [433, 222] on div "Grilled Farm Fresh Chicken" at bounding box center [449, 216] width 199 height 11
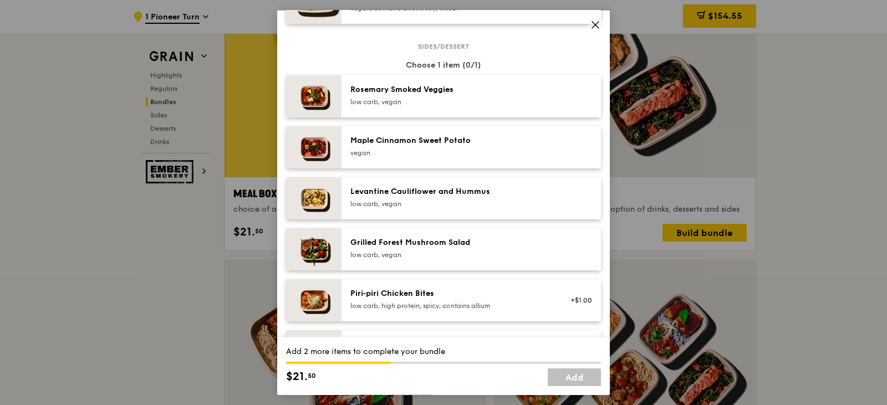
scroll to position [610, 0]
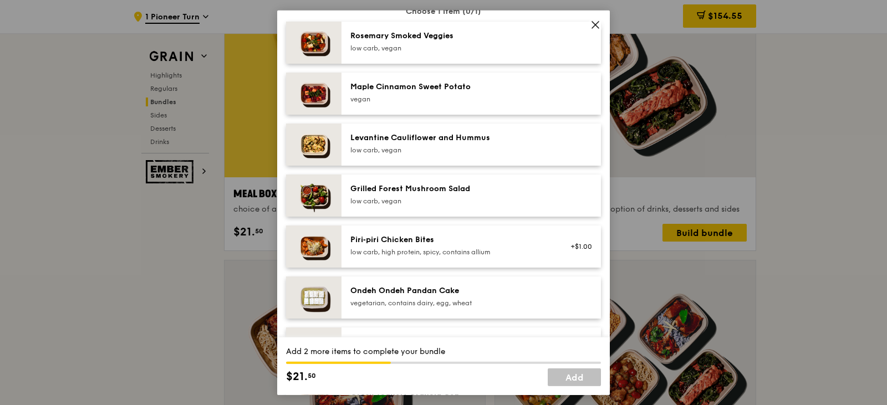
click at [440, 205] on div "low carb, vegan" at bounding box center [449, 200] width 199 height 9
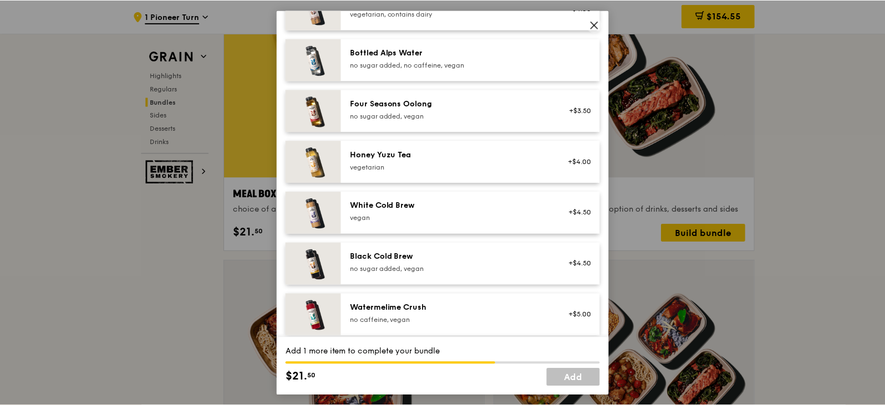
scroll to position [1275, 0]
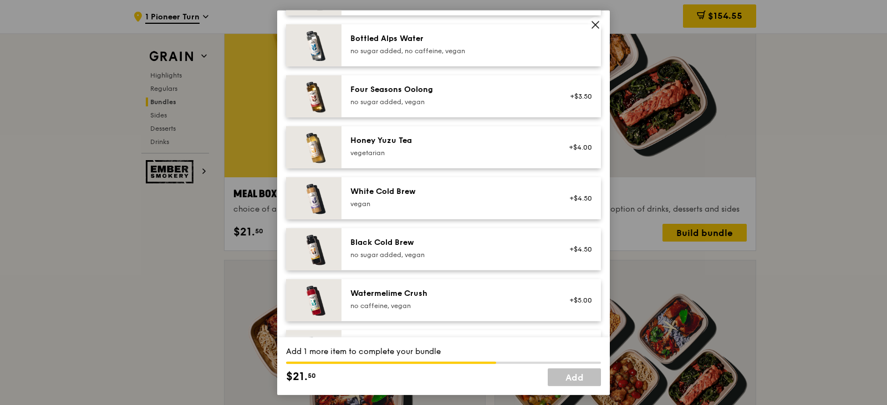
click at [470, 44] on div "Bottled Alps Water" at bounding box center [449, 38] width 199 height 11
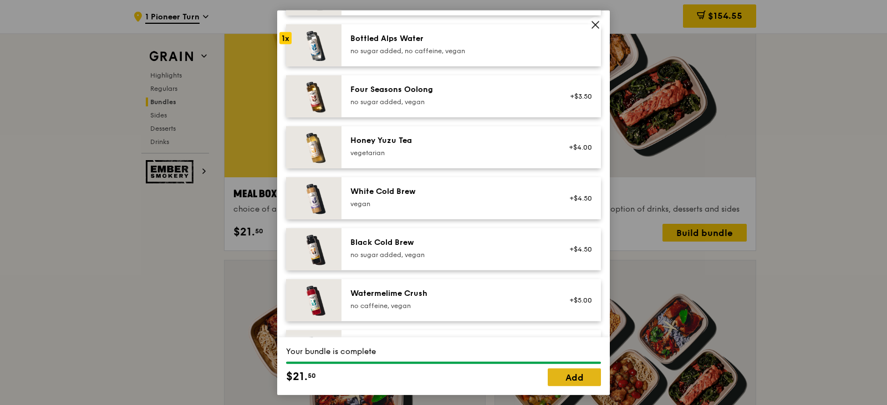
click at [572, 374] on link "Add" at bounding box center [574, 378] width 53 height 18
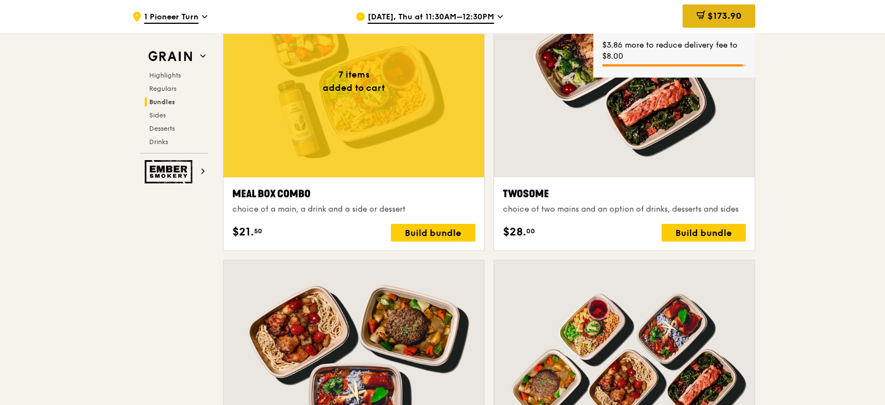
click at [703, 22] on span at bounding box center [701, 17] width 9 height 12
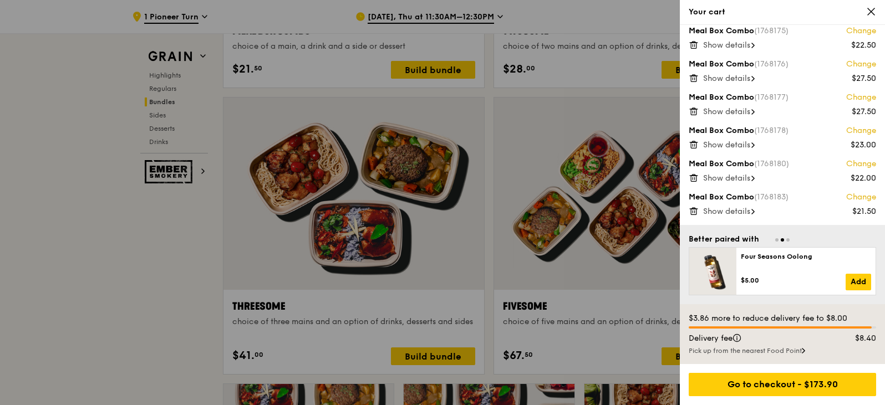
scroll to position [1859, 0]
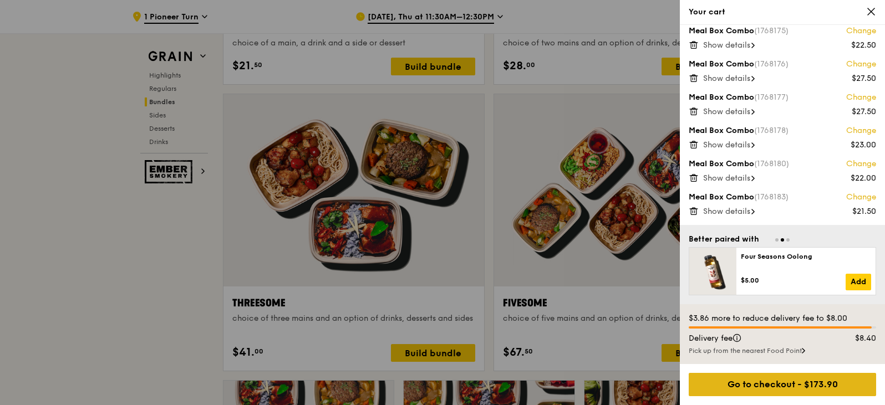
click at [790, 381] on div "Go to checkout - $173.90" at bounding box center [782, 384] width 187 height 23
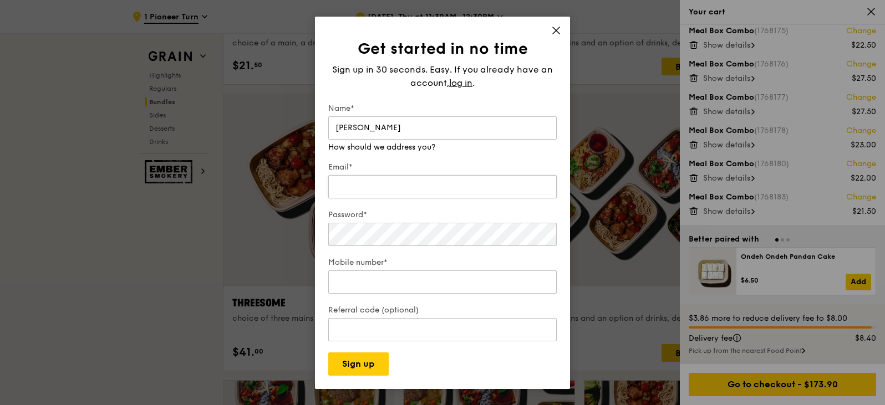
type input "gladys"
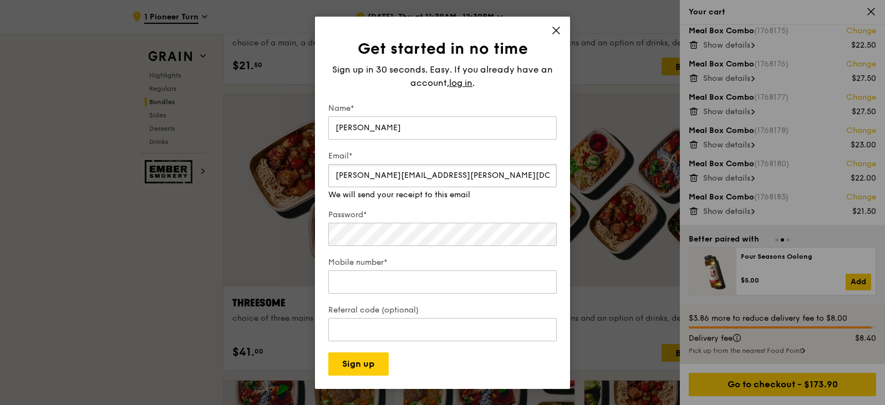
type input "gladys.chew@givaudan.com"
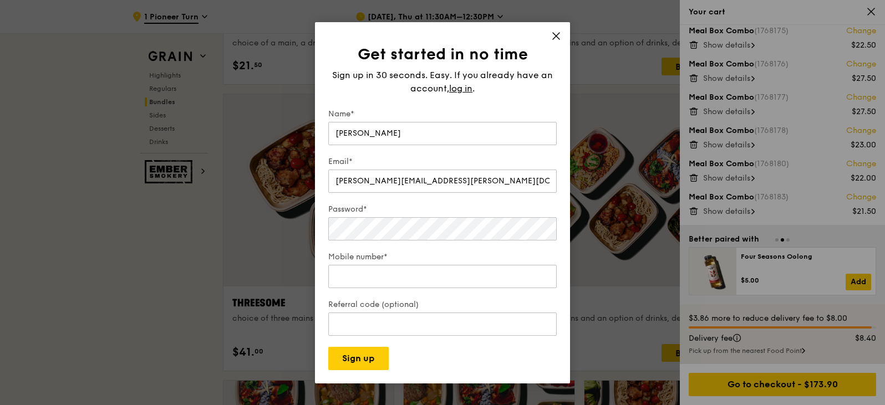
click at [421, 222] on div "Password*" at bounding box center [442, 223] width 228 height 39
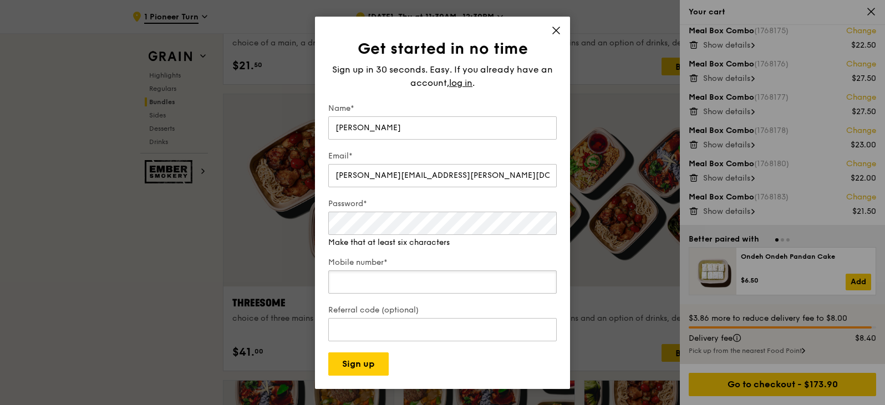
click at [416, 275] on input "Mobile number*" at bounding box center [442, 282] width 228 height 23
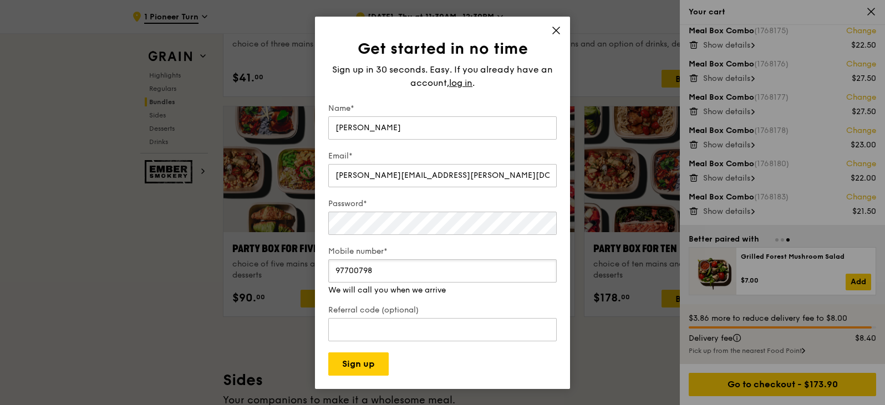
scroll to position [2136, 0]
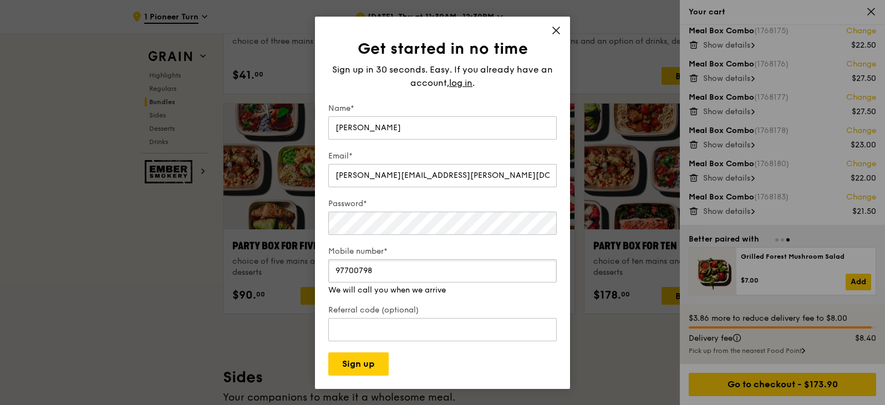
type input "97700798"
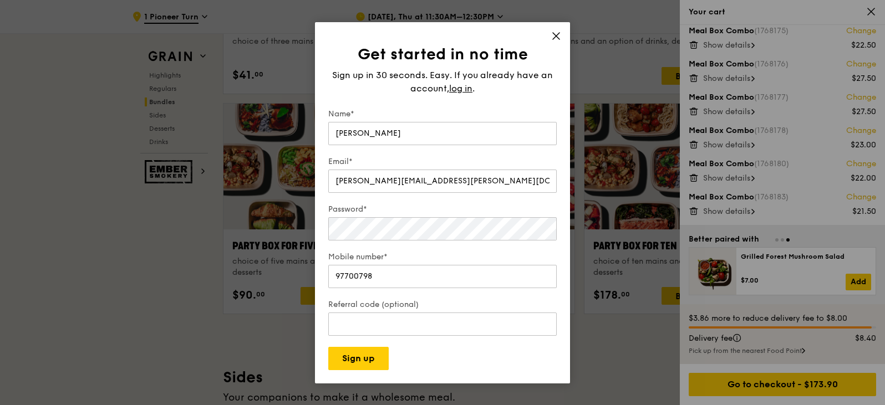
click at [553, 32] on icon at bounding box center [556, 36] width 10 height 10
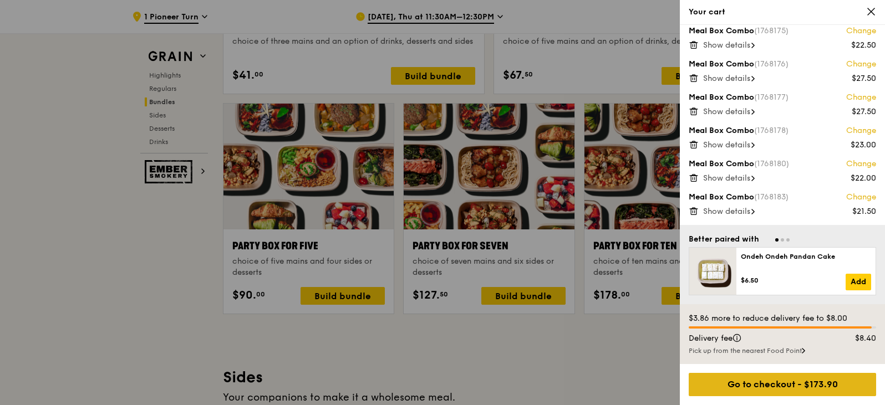
click at [783, 375] on div "Go to checkout - $173.90" at bounding box center [782, 384] width 187 height 23
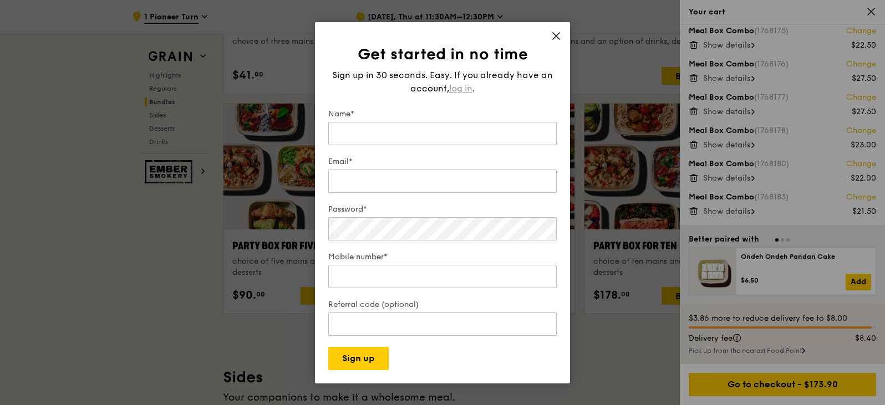
click at [458, 83] on span "log in" at bounding box center [460, 88] width 23 height 13
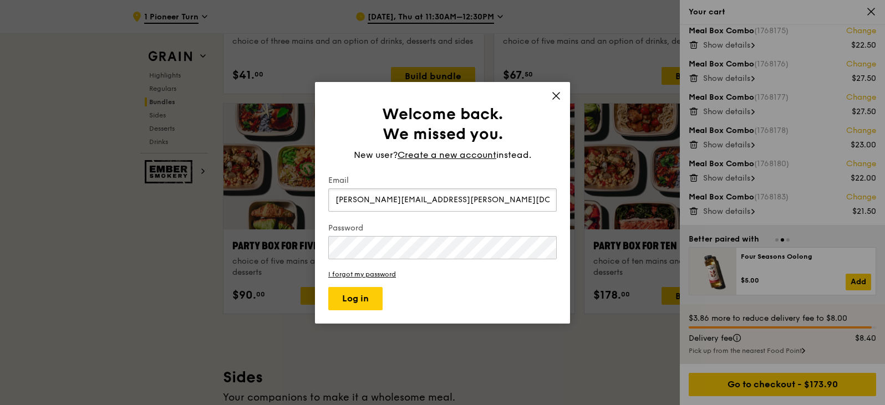
click at [394, 199] on input "gladys.chew@gmail.com" at bounding box center [442, 200] width 228 height 23
type input "gladys.chew@givaudan.com"
click at [328, 287] on button "Log in" at bounding box center [355, 298] width 54 height 23
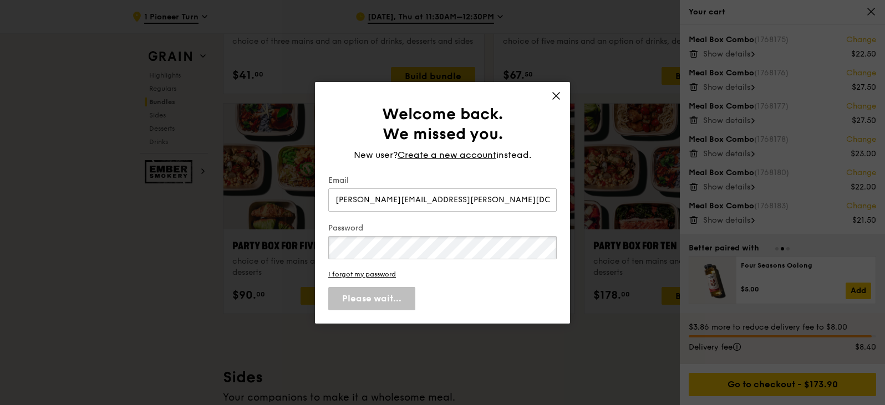
scroll to position [33, 0]
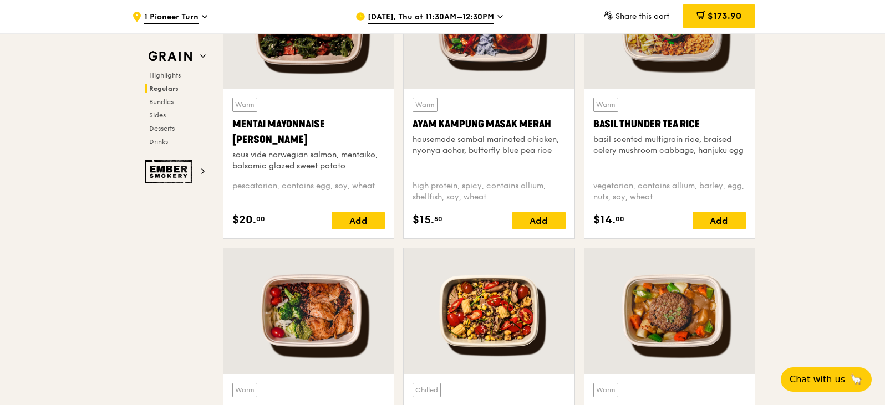
scroll to position [1043, 0]
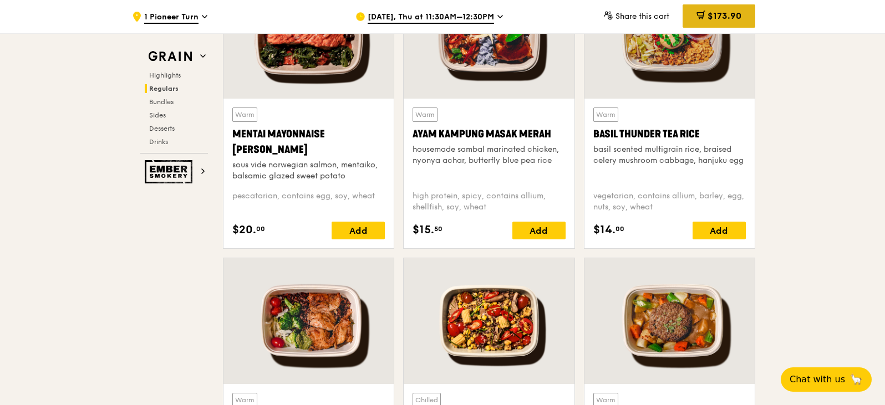
click at [711, 9] on div "$173.90" at bounding box center [719, 15] width 73 height 23
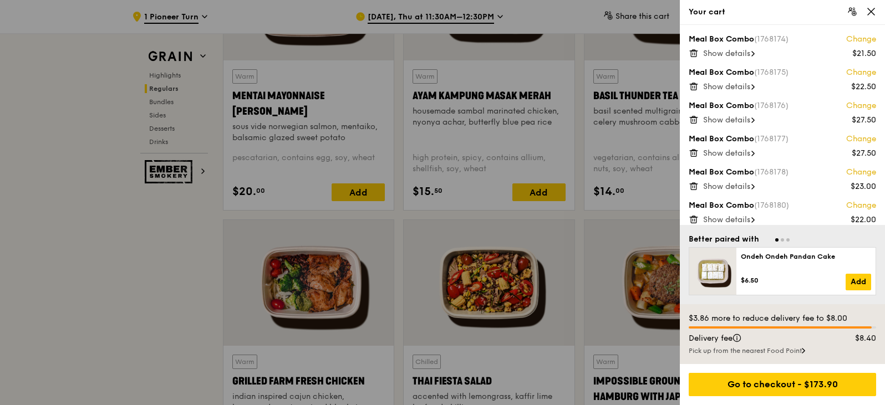
scroll to position [1098, 0]
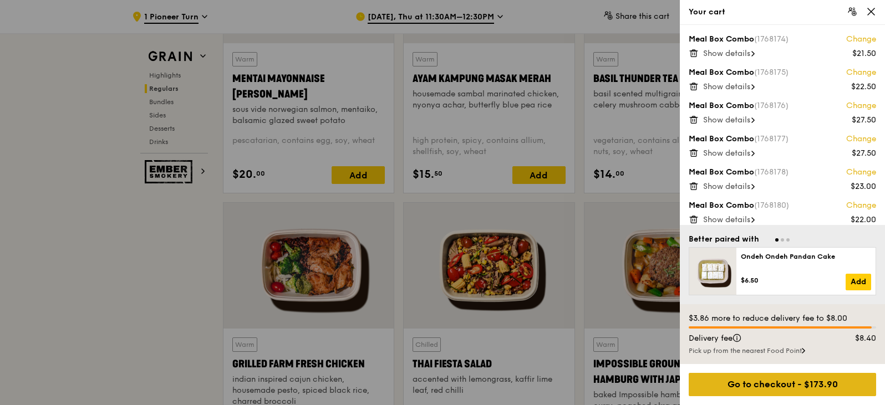
click at [765, 387] on div "Go to checkout - $173.90" at bounding box center [782, 384] width 187 height 23
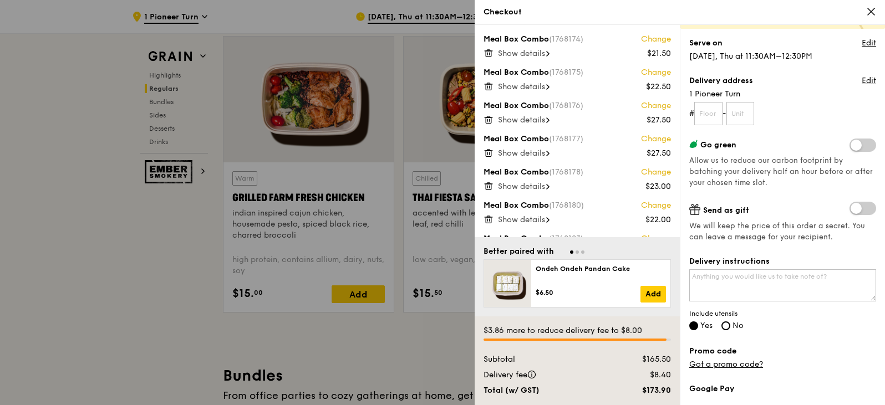
scroll to position [67, 0]
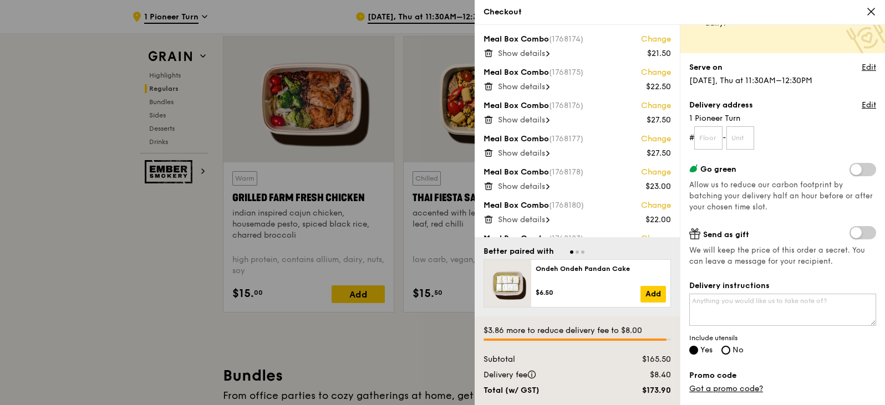
click at [868, 10] on icon at bounding box center [871, 12] width 10 height 10
